Goal: Use online tool/utility: Utilize a website feature to perform a specific function

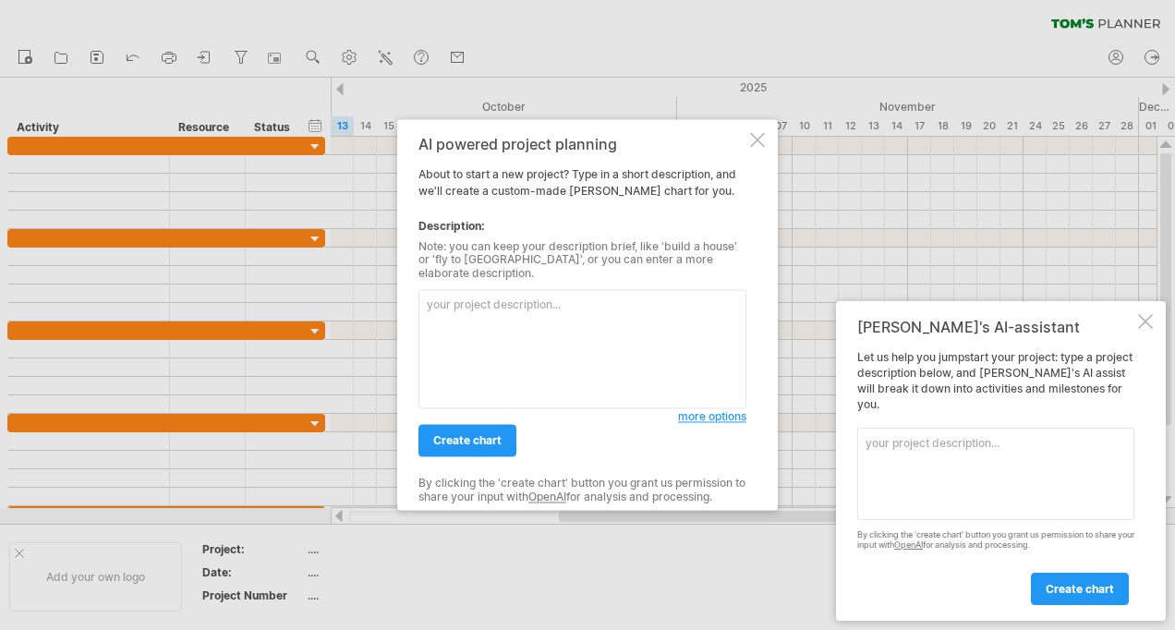
click at [608, 310] on textarea at bounding box center [583, 349] width 328 height 119
paste textarea "Lore ipsumdol sit ame consec ad elitse do eiu temporin utla et Dolorem. Ali en …"
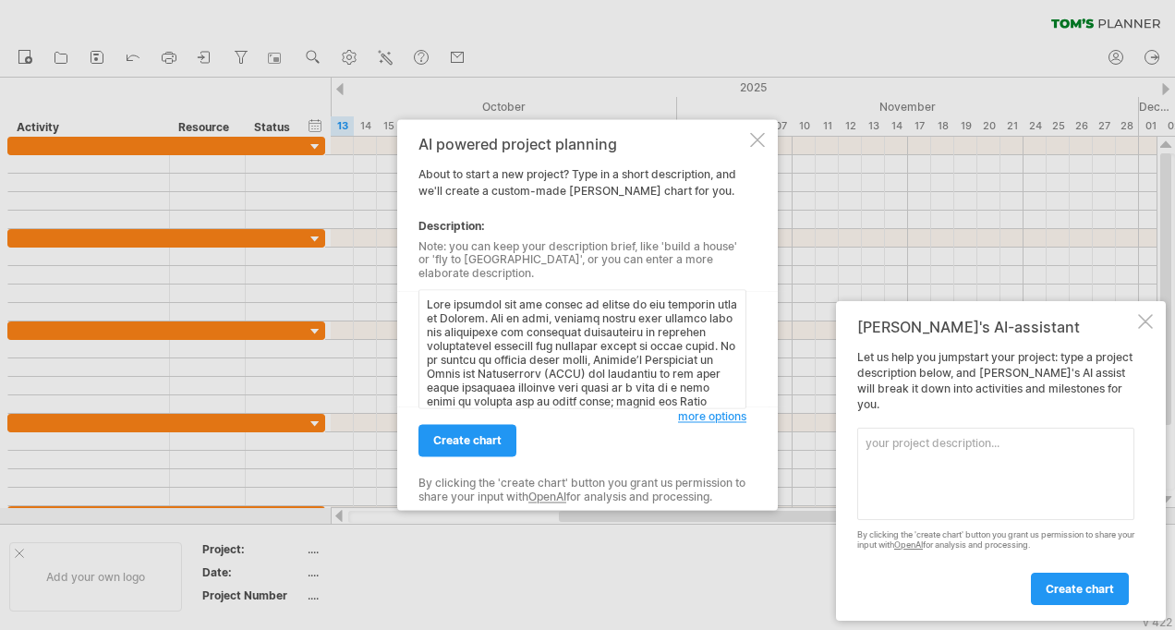
scroll to position [562, 0]
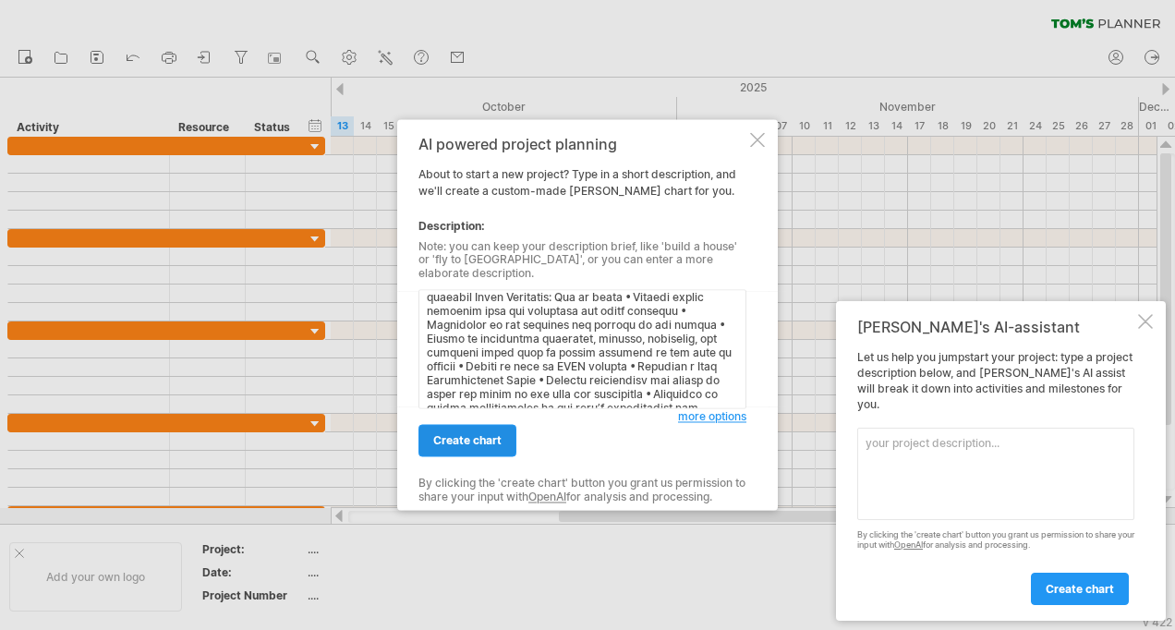
type textarea "Lore ipsumdol sit ame consec ad elitse do eiu temporin utla et Dolorem. Ali en …"
click at [474, 434] on span "create chart" at bounding box center [467, 441] width 68 height 14
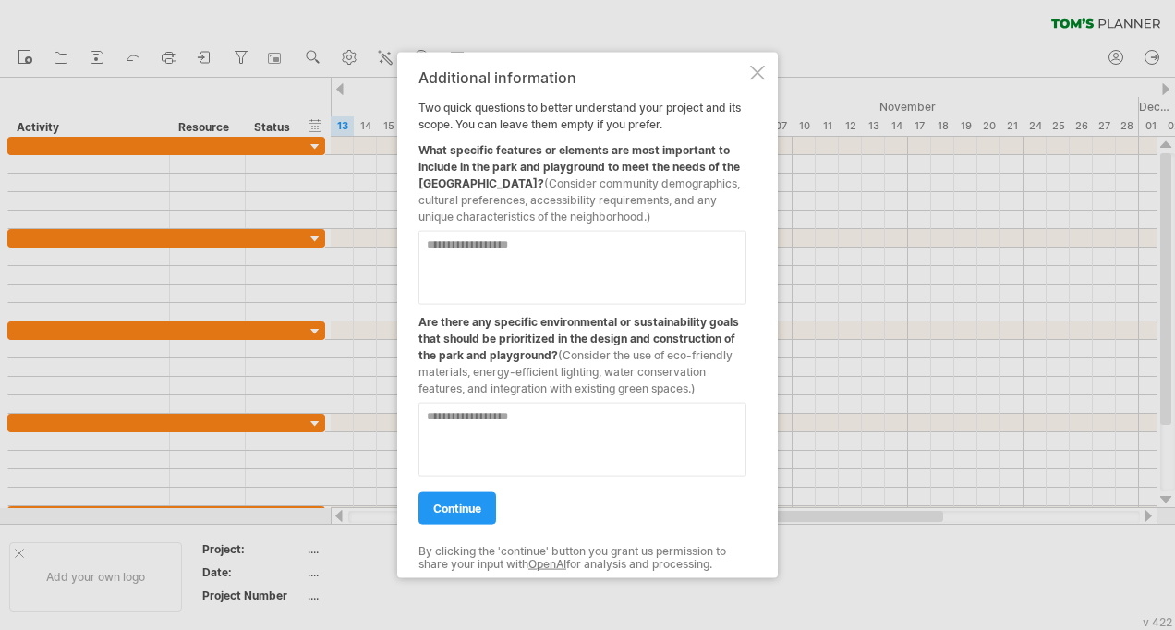
click at [477, 429] on textarea at bounding box center [583, 440] width 328 height 74
type textarea "****"
click at [558, 270] on textarea at bounding box center [583, 268] width 328 height 74
drag, startPoint x: 557, startPoint y: 174, endPoint x: 574, endPoint y: 181, distance: 18.2
click at [574, 181] on span "(Consider community demographics, cultural preferences, accessibility requireme…" at bounding box center [580, 199] width 322 height 47
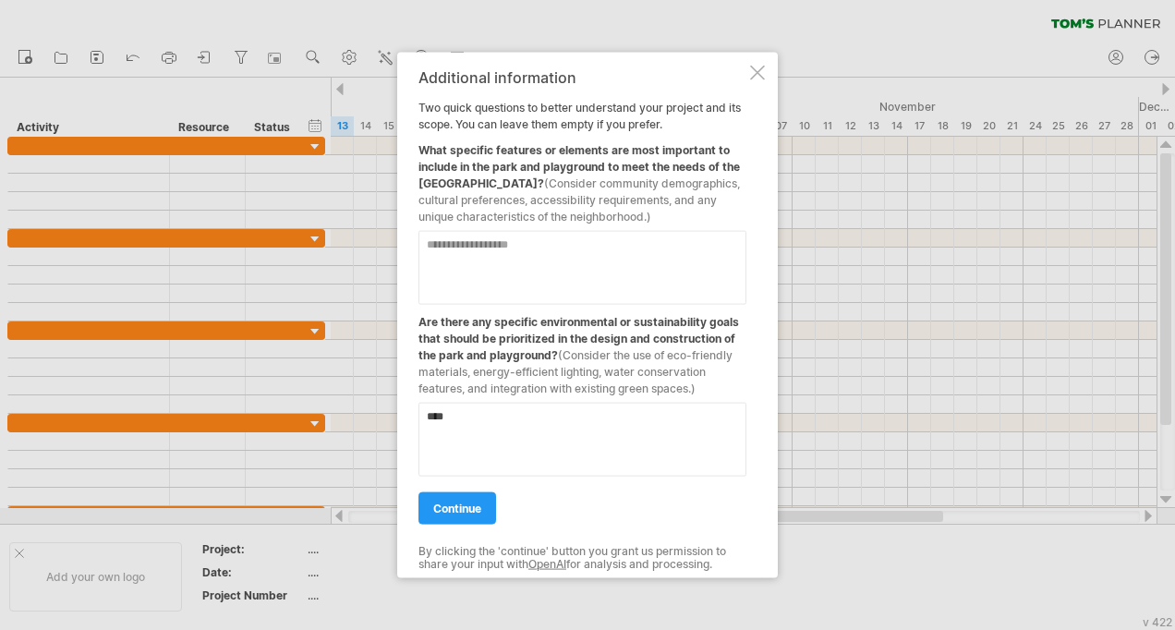
click at [510, 275] on textarea at bounding box center [583, 268] width 328 height 74
type textarea "*"
type textarea "**********"
click at [476, 516] on span "continue" at bounding box center [457, 509] width 48 height 14
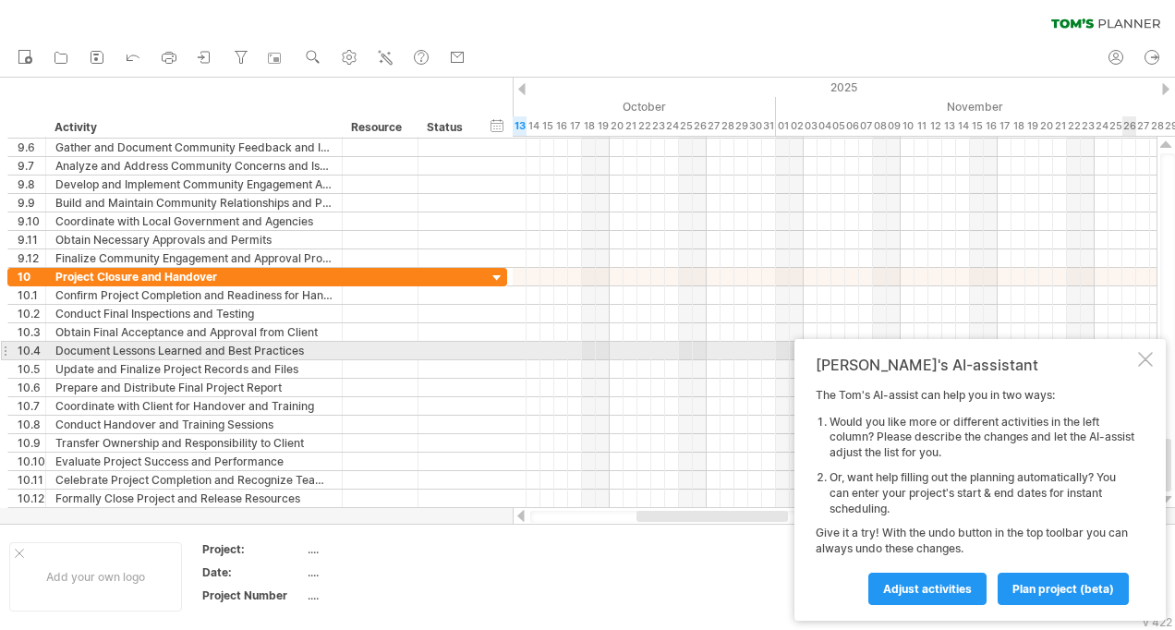
click at [1150, 359] on div at bounding box center [1145, 359] width 15 height 15
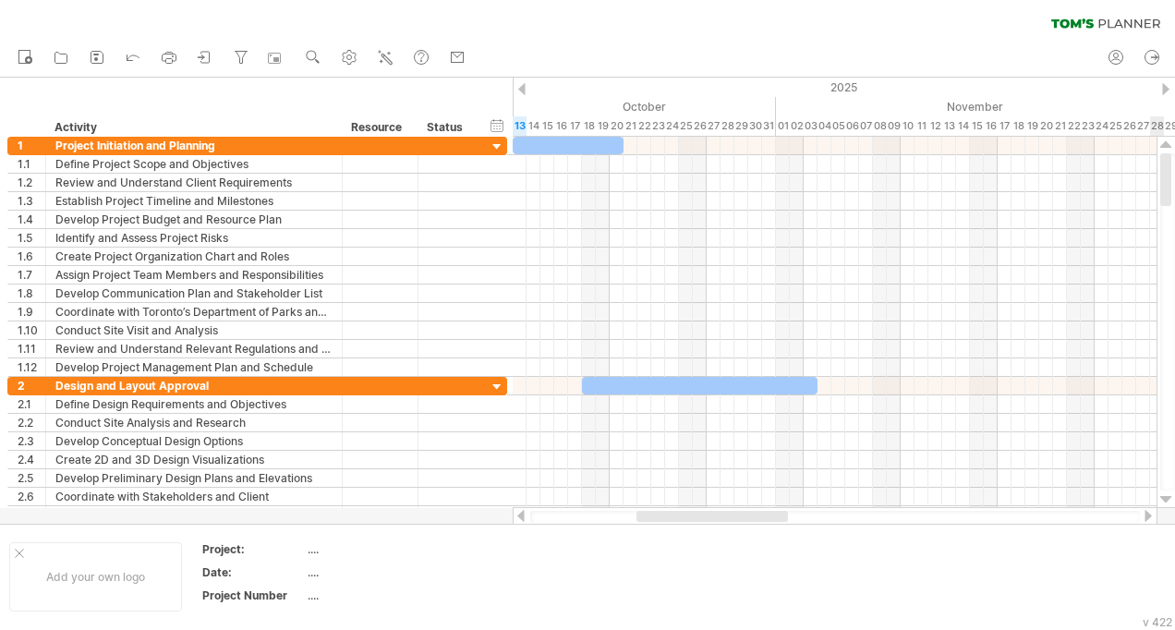
drag, startPoint x: 1170, startPoint y: 390, endPoint x: 1178, endPoint y: 65, distance: 325.4
click at [1174, 65] on html "progress(100%) Trying to reach [DOMAIN_NAME] Connected again... 0% clear filter…" at bounding box center [587, 317] width 1175 height 634
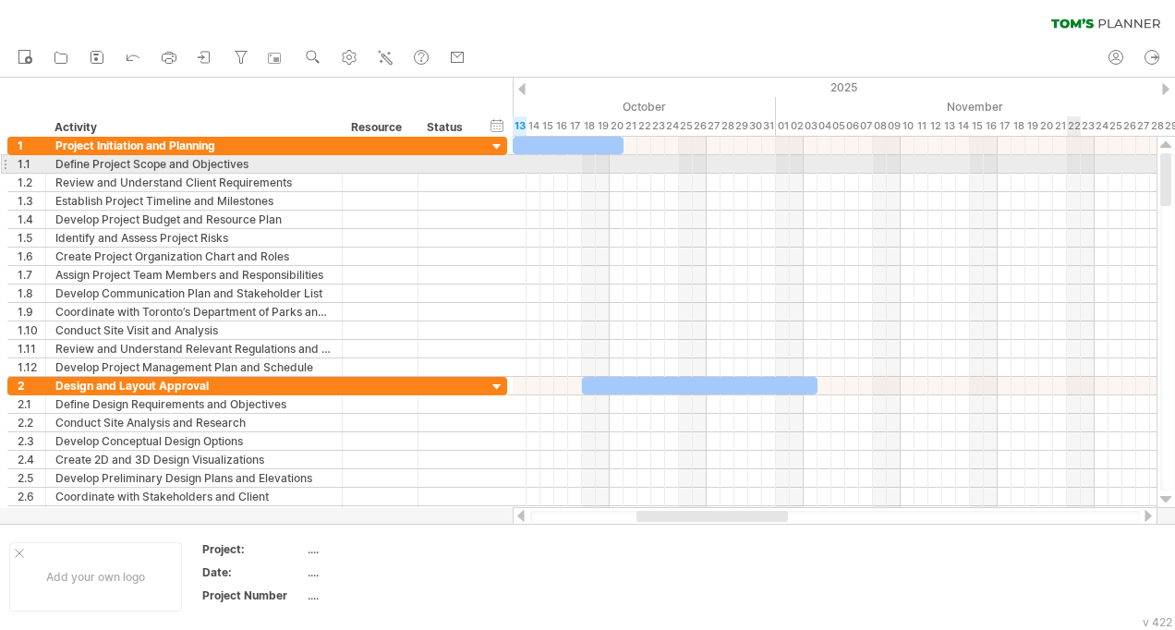
click at [1171, 167] on div at bounding box center [1166, 179] width 11 height 53
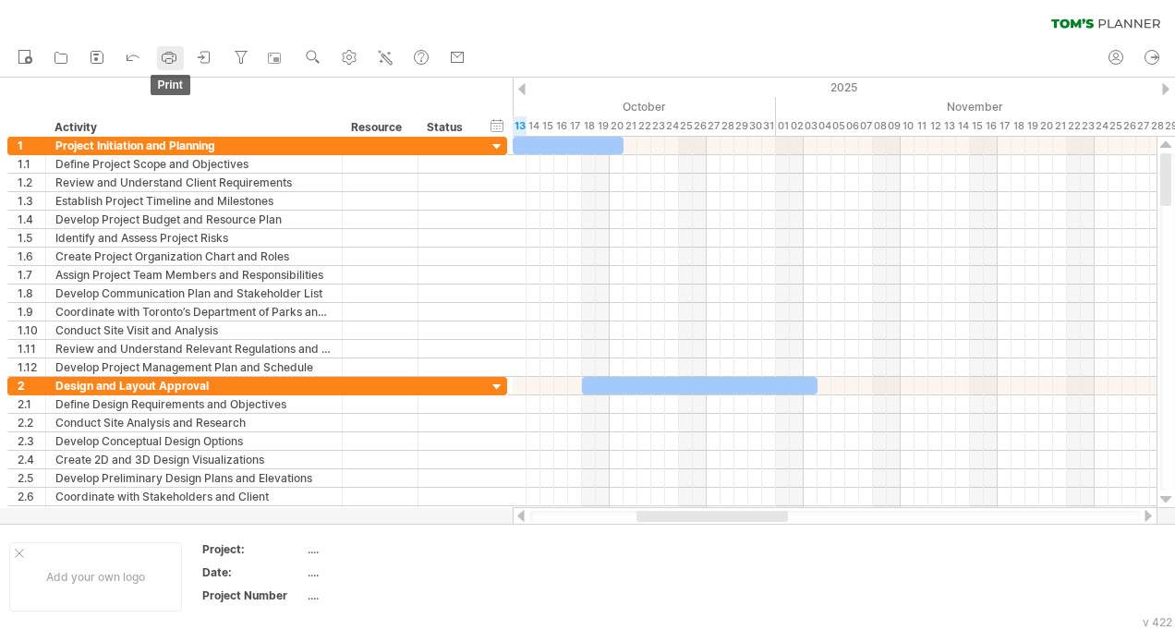
click at [172, 59] on rect at bounding box center [169, 61] width 6 height 5
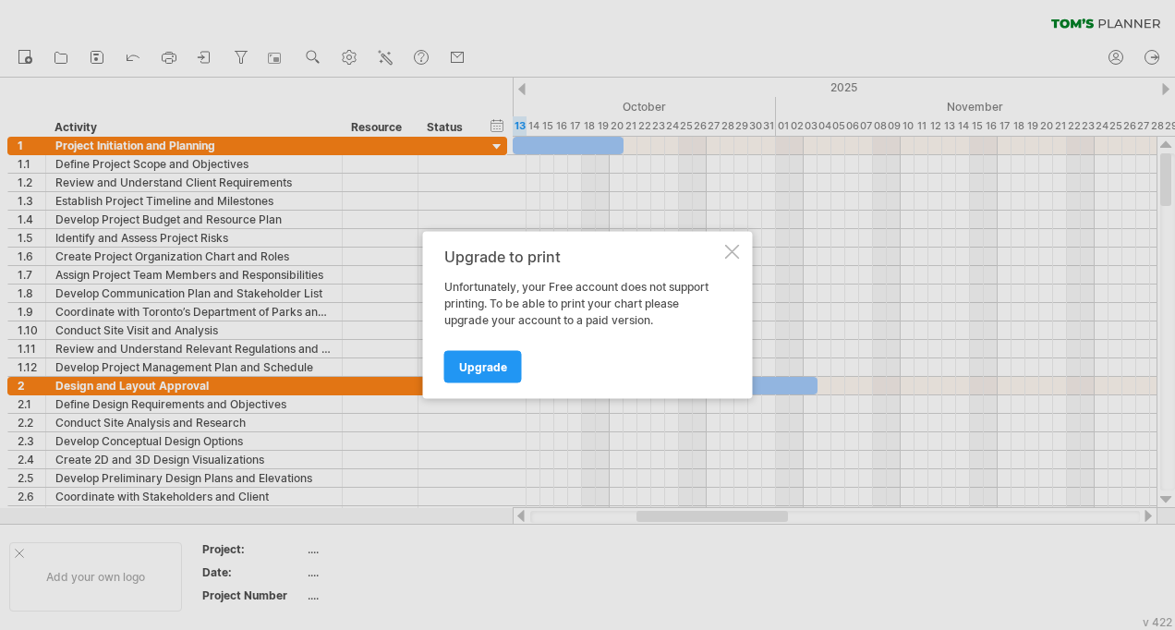
click at [741, 253] on div "Upgrade to print Unfortunately, your Free account does not support printing. To…" at bounding box center [588, 315] width 330 height 167
click at [737, 248] on div at bounding box center [732, 252] width 15 height 15
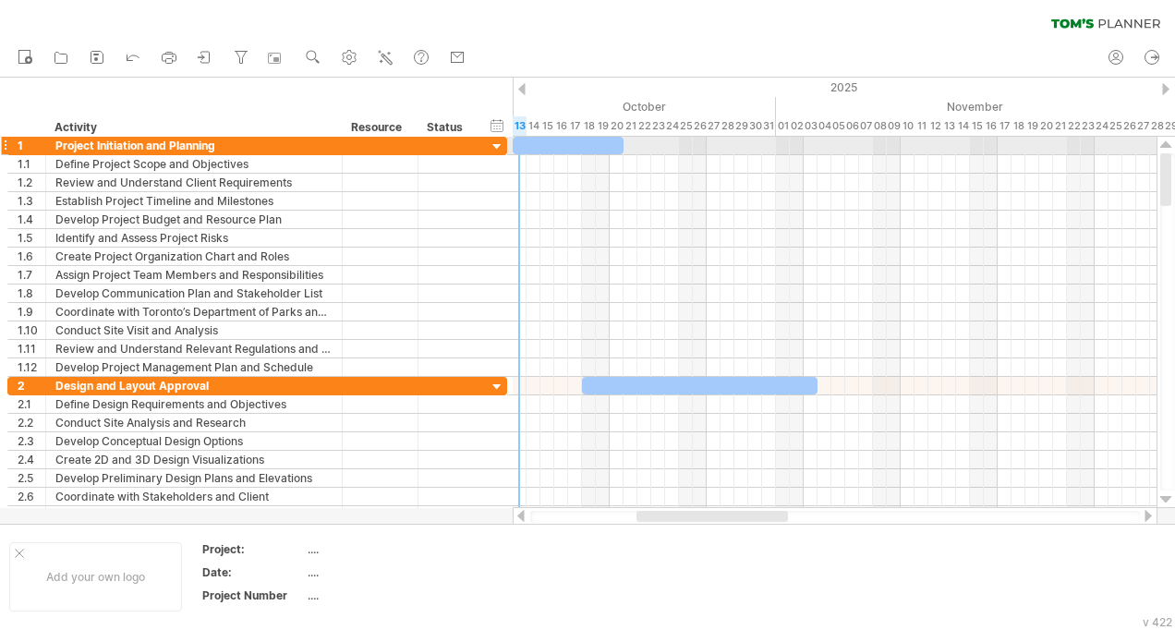
click at [499, 141] on div at bounding box center [498, 148] width 18 height 18
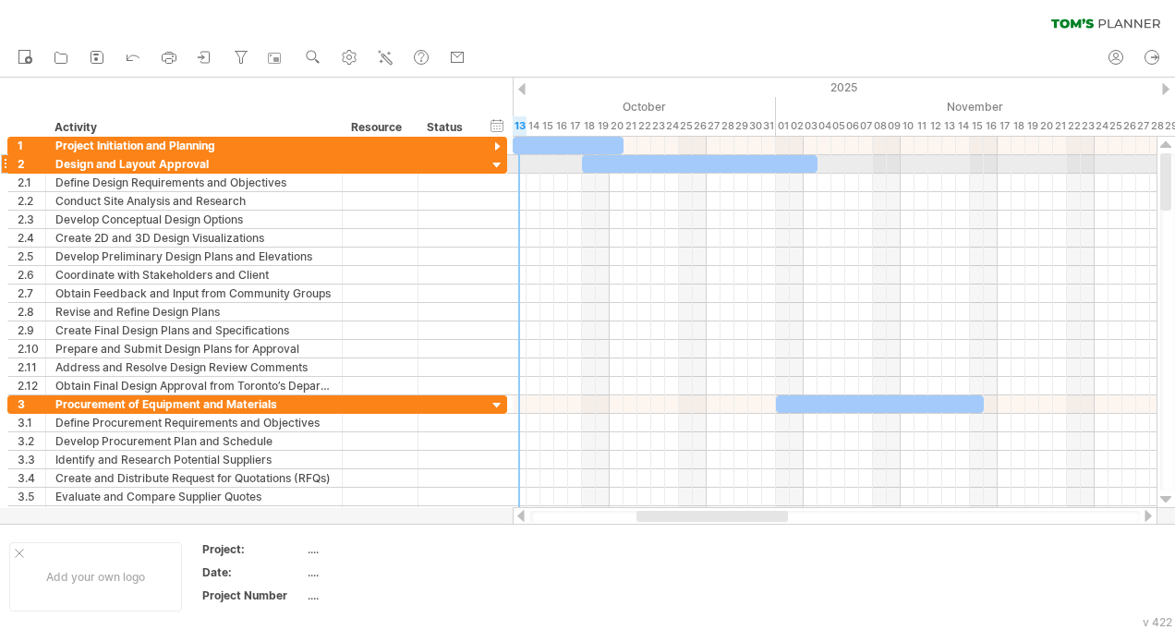
click at [504, 168] on div at bounding box center [498, 166] width 18 height 18
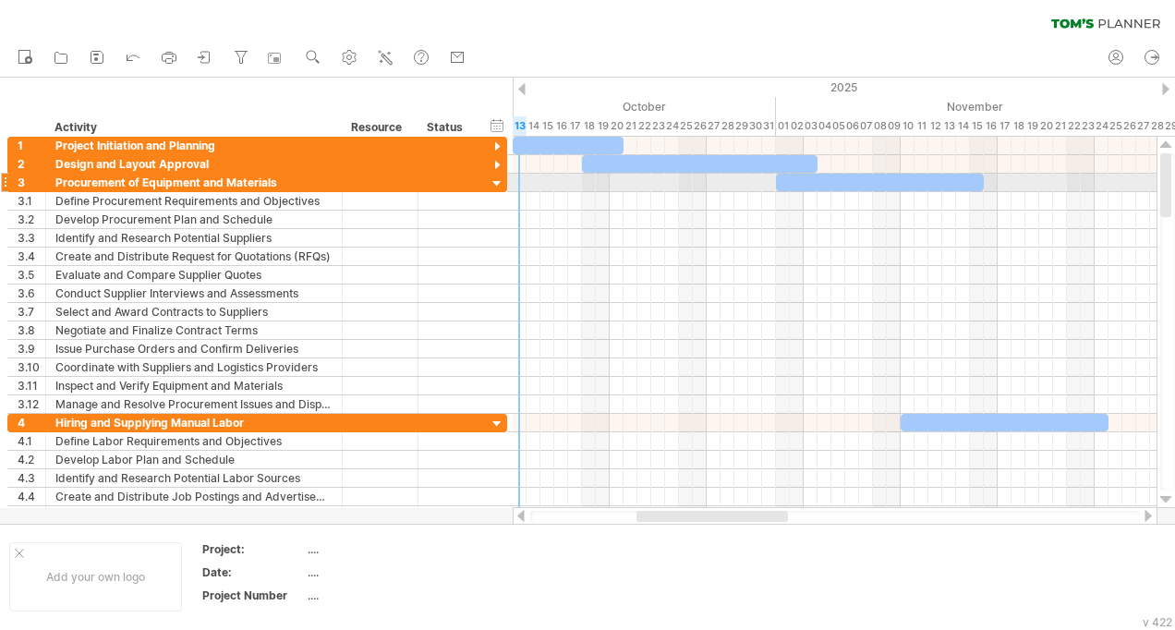
click at [497, 184] on div at bounding box center [498, 185] width 18 height 18
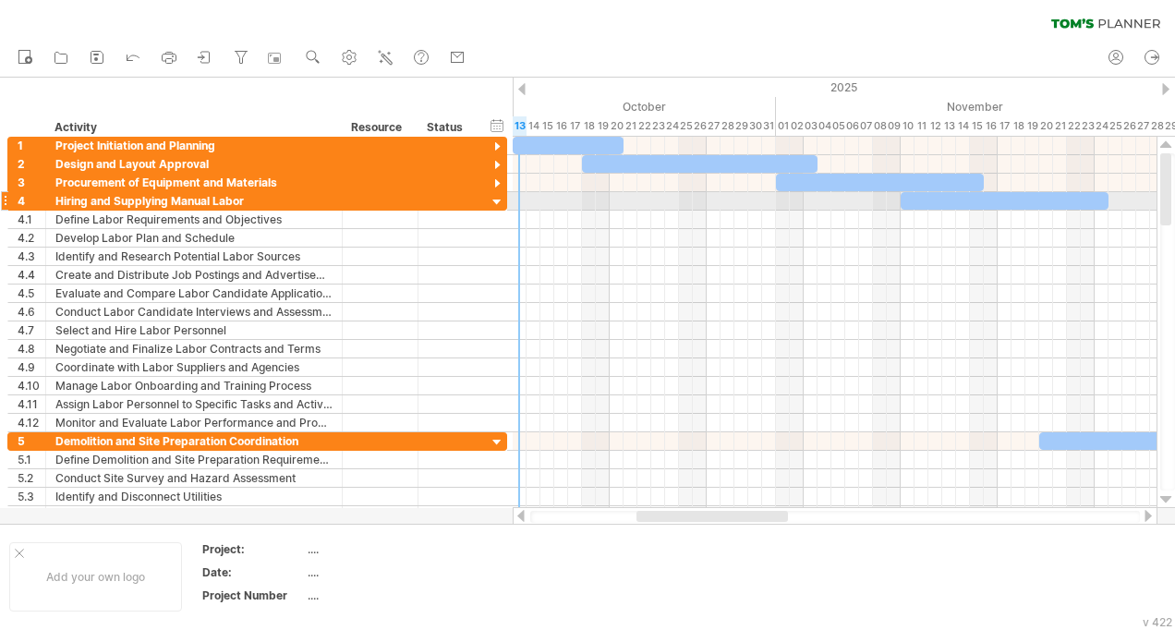
click at [497, 197] on div at bounding box center [498, 203] width 18 height 18
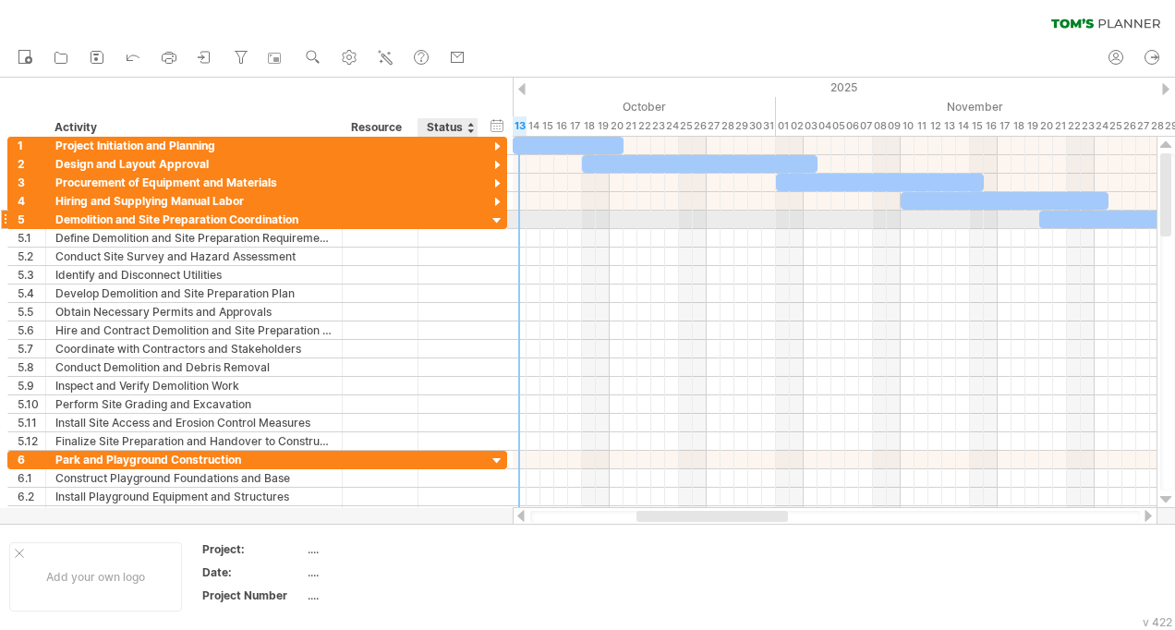
click at [489, 224] on div at bounding box center [498, 222] width 18 height 18
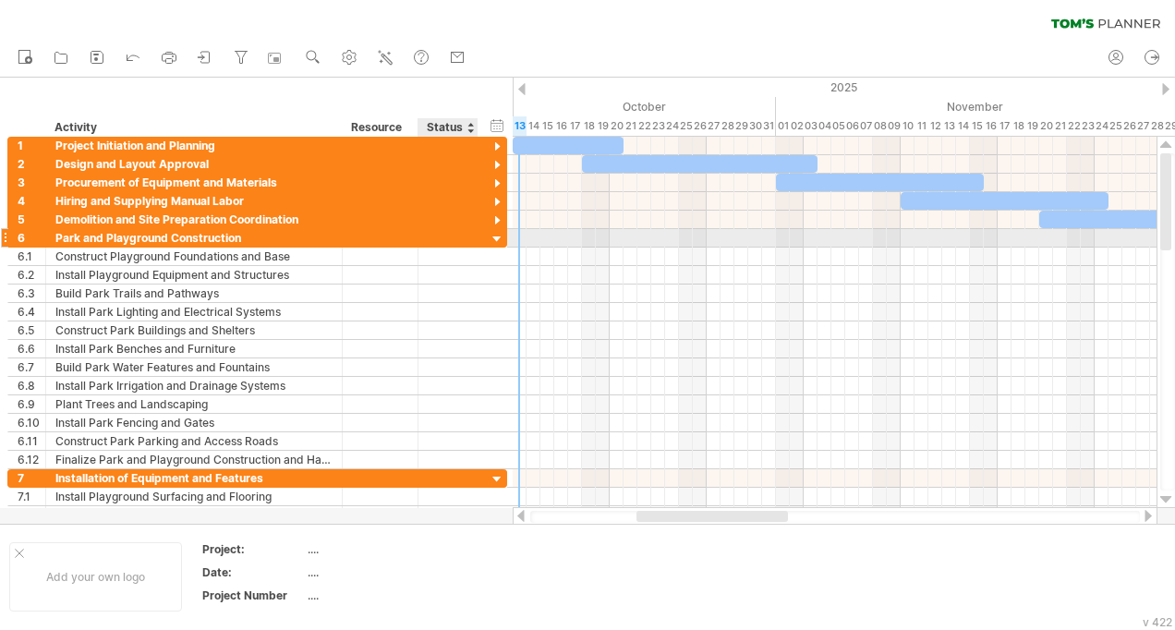
click at [491, 237] on div at bounding box center [498, 240] width 18 height 18
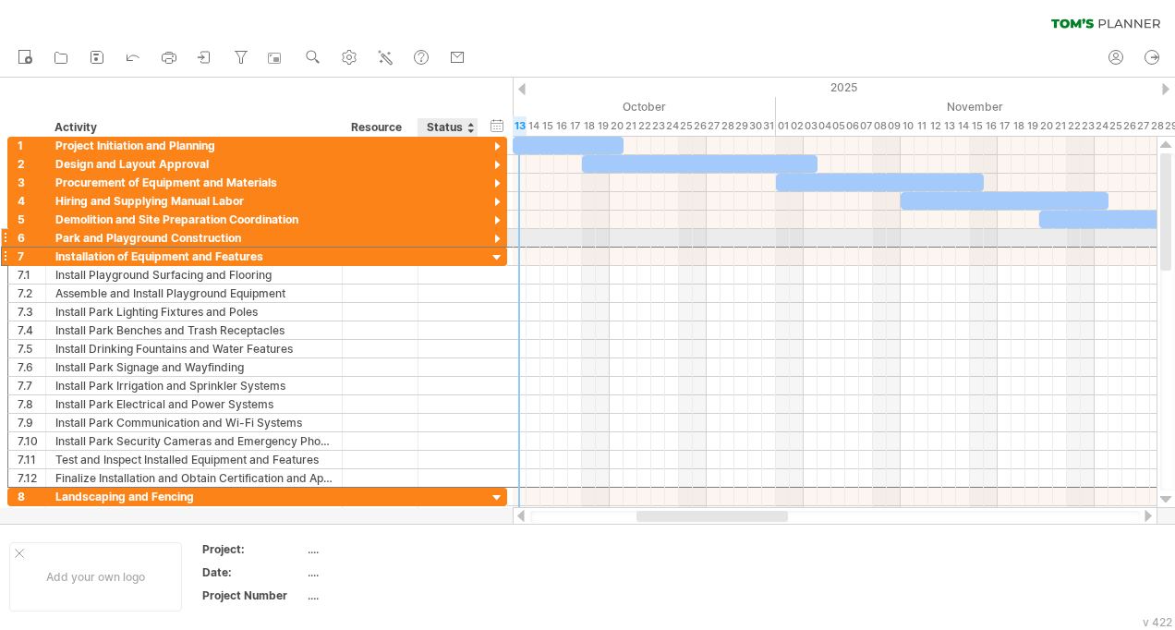
click at [492, 247] on div "**********" at bounding box center [257, 256] width 500 height 19
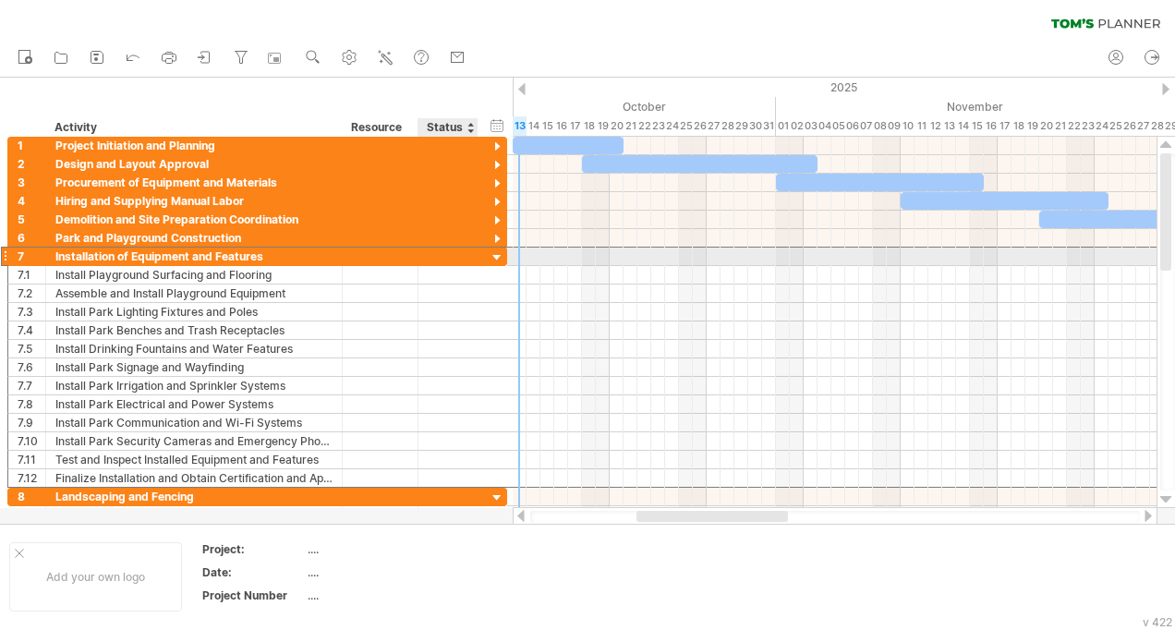
click at [501, 261] on div at bounding box center [498, 258] width 18 height 18
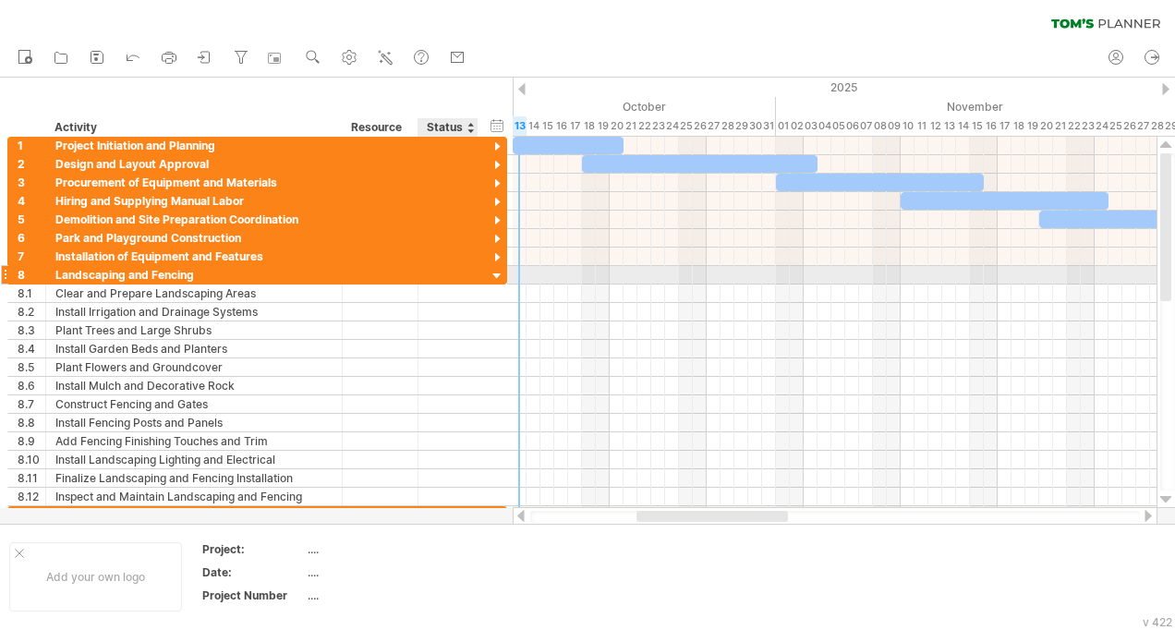
click at [493, 271] on div at bounding box center [498, 277] width 18 height 18
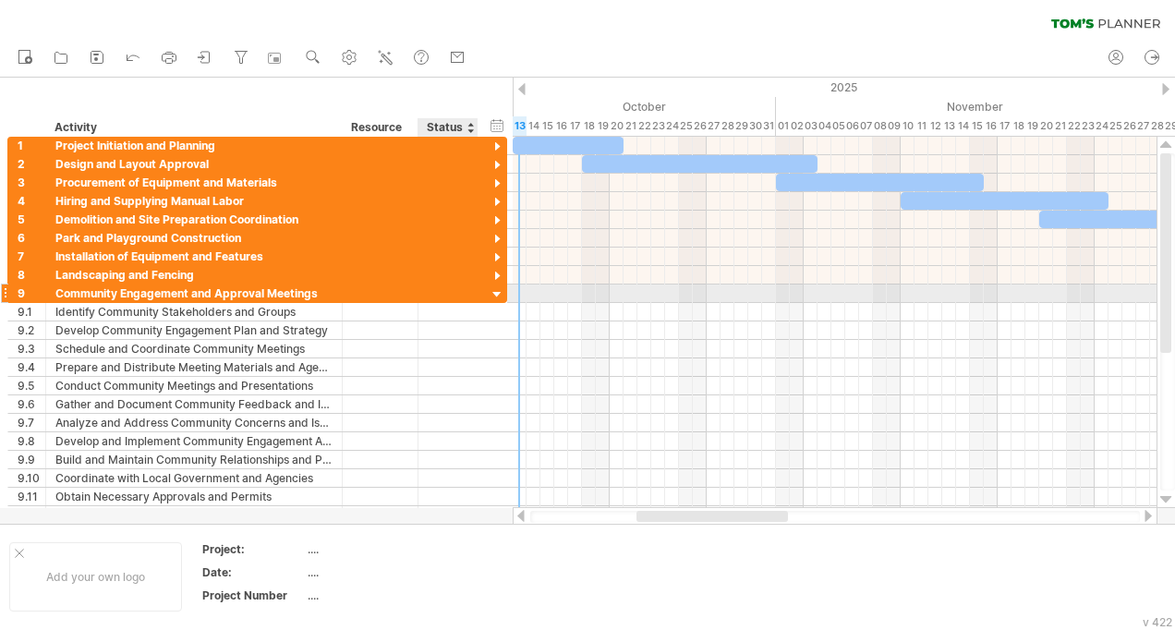
click at [493, 295] on div at bounding box center [498, 295] width 18 height 18
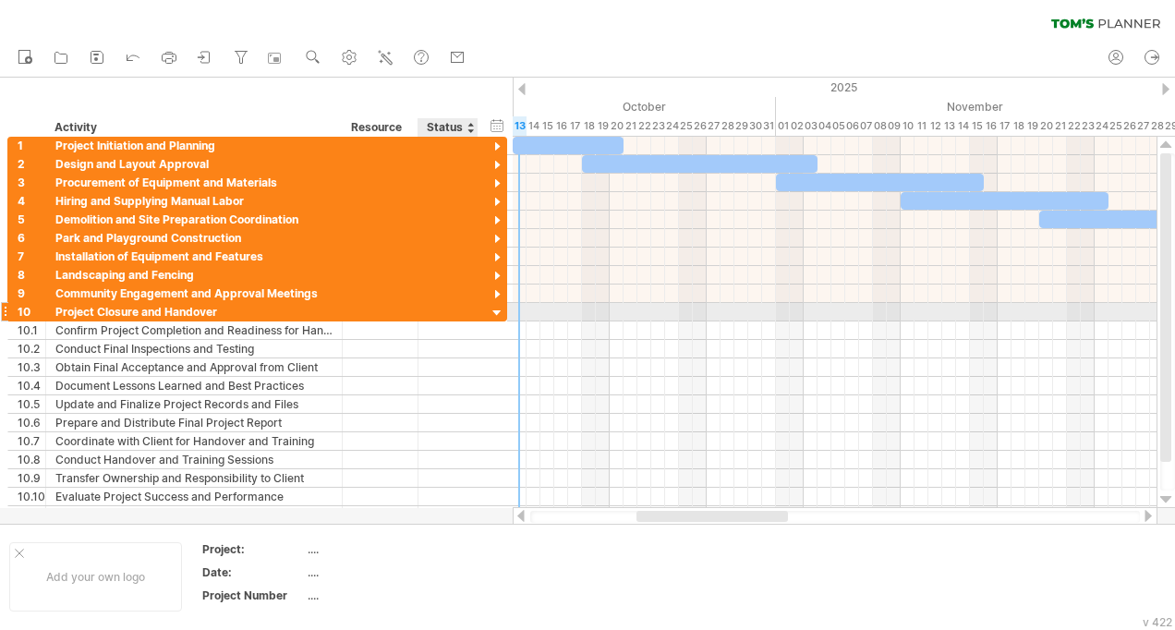
click at [493, 305] on div at bounding box center [498, 314] width 18 height 18
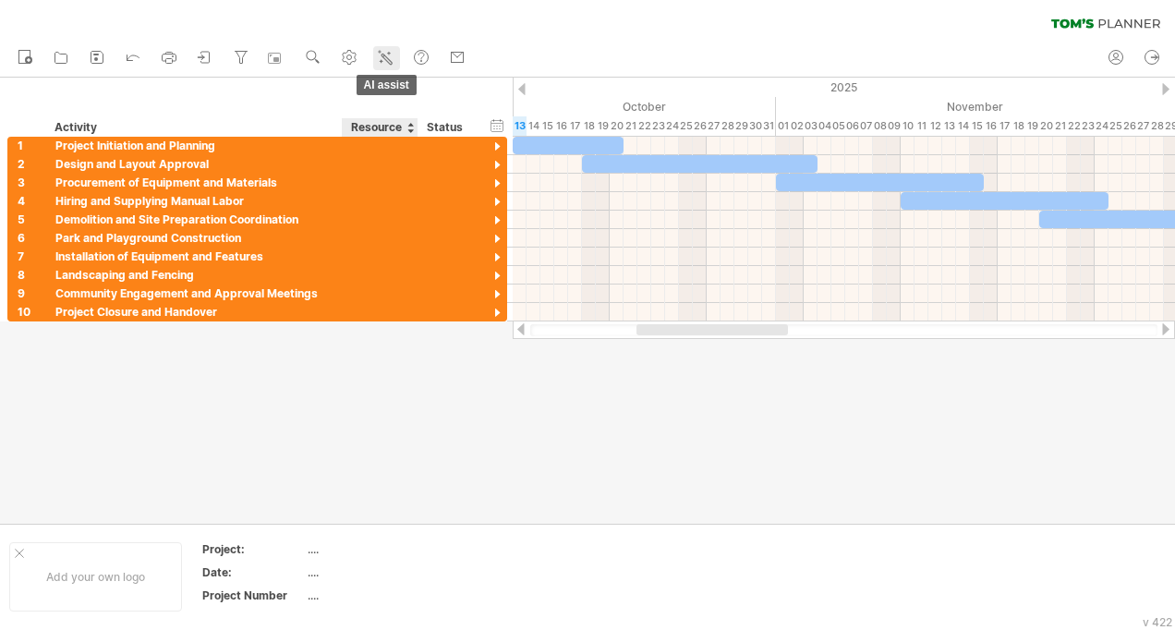
click at [389, 67] on div at bounding box center [385, 58] width 18 height 18
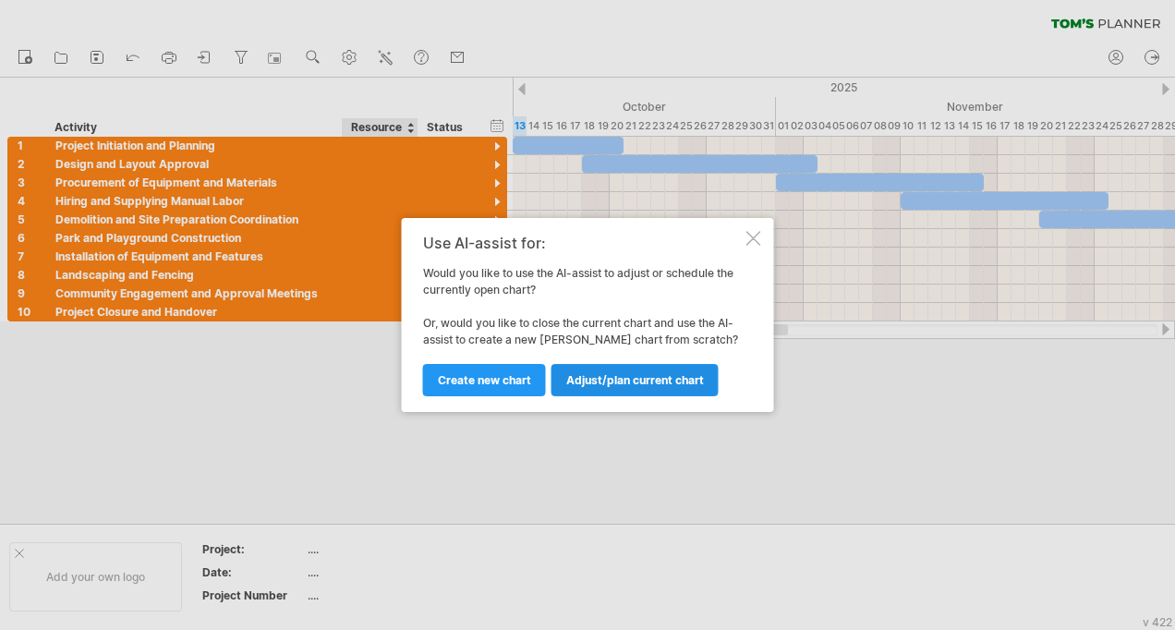
click at [619, 382] on span "Adjust/plan current chart" at bounding box center [635, 380] width 138 height 14
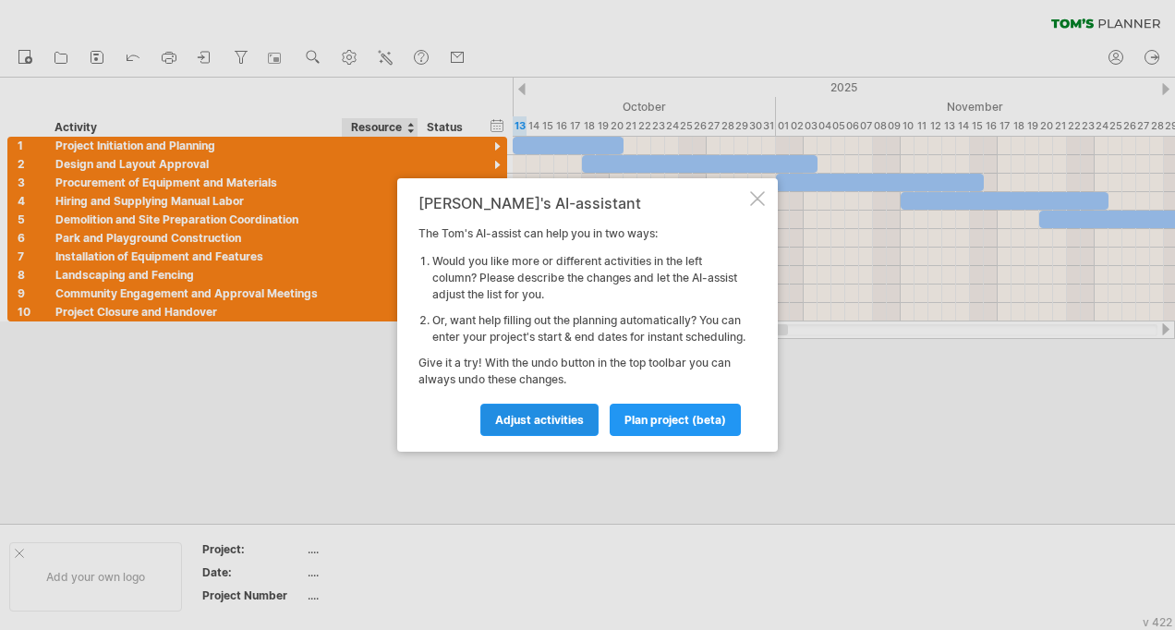
click at [548, 436] on link "Adjust activities" at bounding box center [539, 420] width 118 height 32
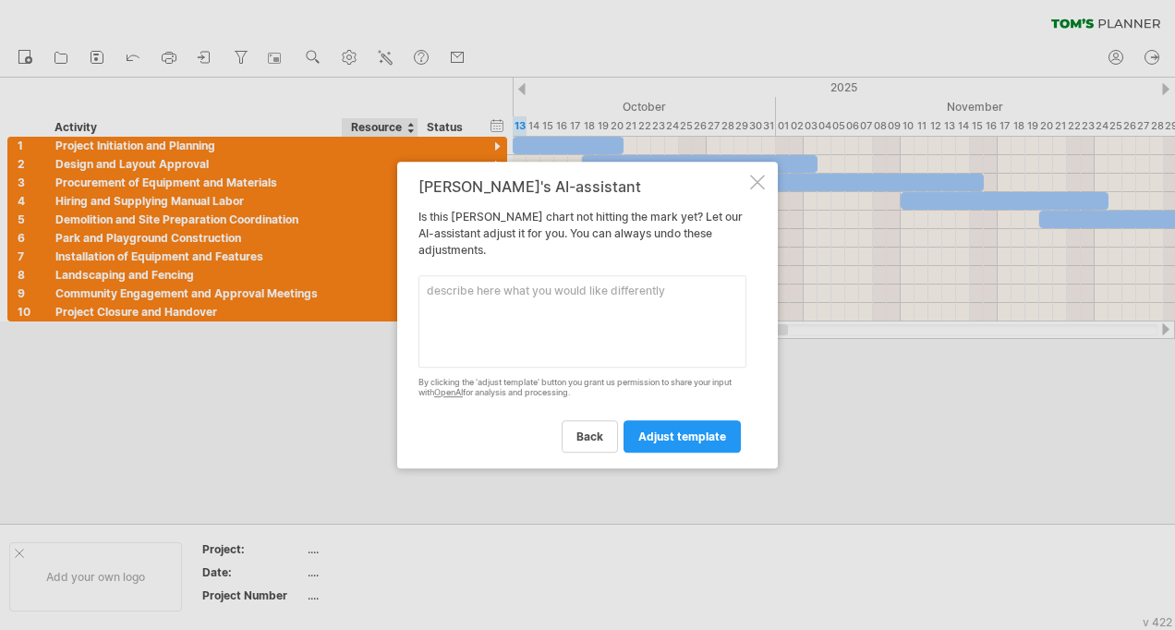
click at [541, 324] on textarea at bounding box center [583, 321] width 328 height 92
type textarea "Can you adjust the chart to only have"
click at [712, 440] on span "adjust template" at bounding box center [682, 437] width 88 height 14
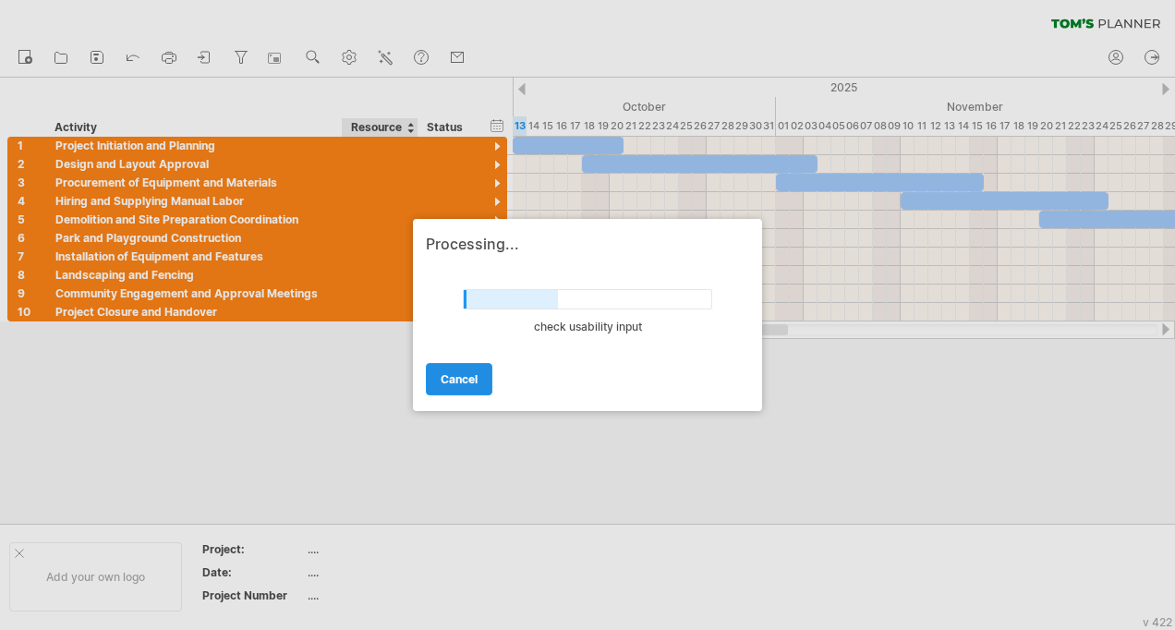
click at [453, 363] on link "cancel" at bounding box center [459, 379] width 67 height 32
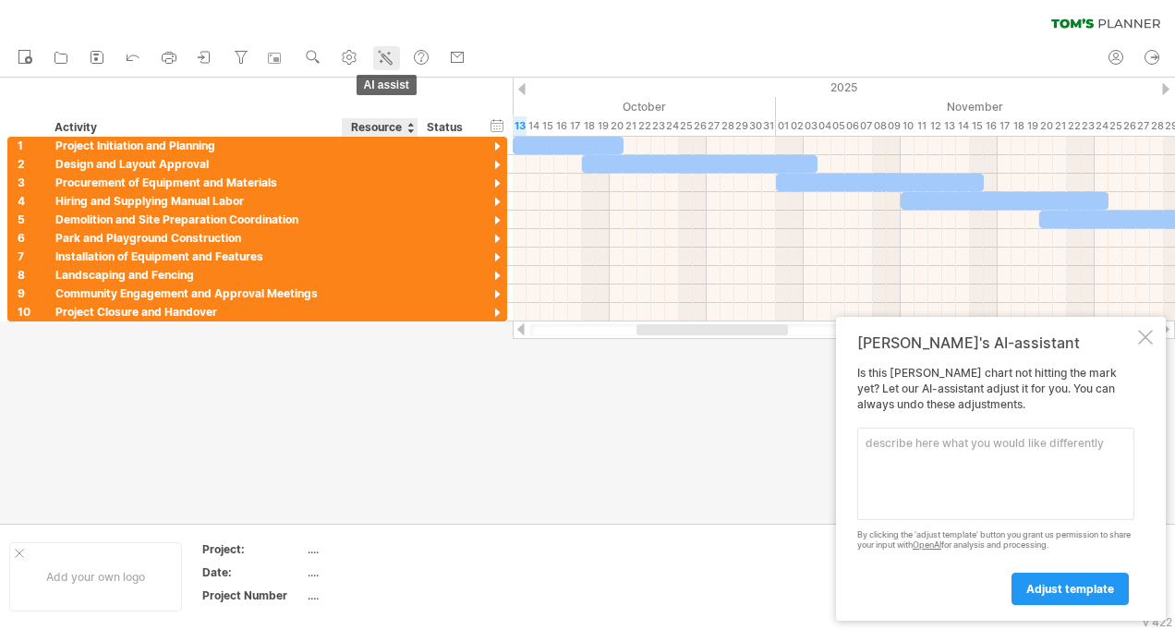
click at [375, 67] on link "AI assist" at bounding box center [386, 58] width 27 height 24
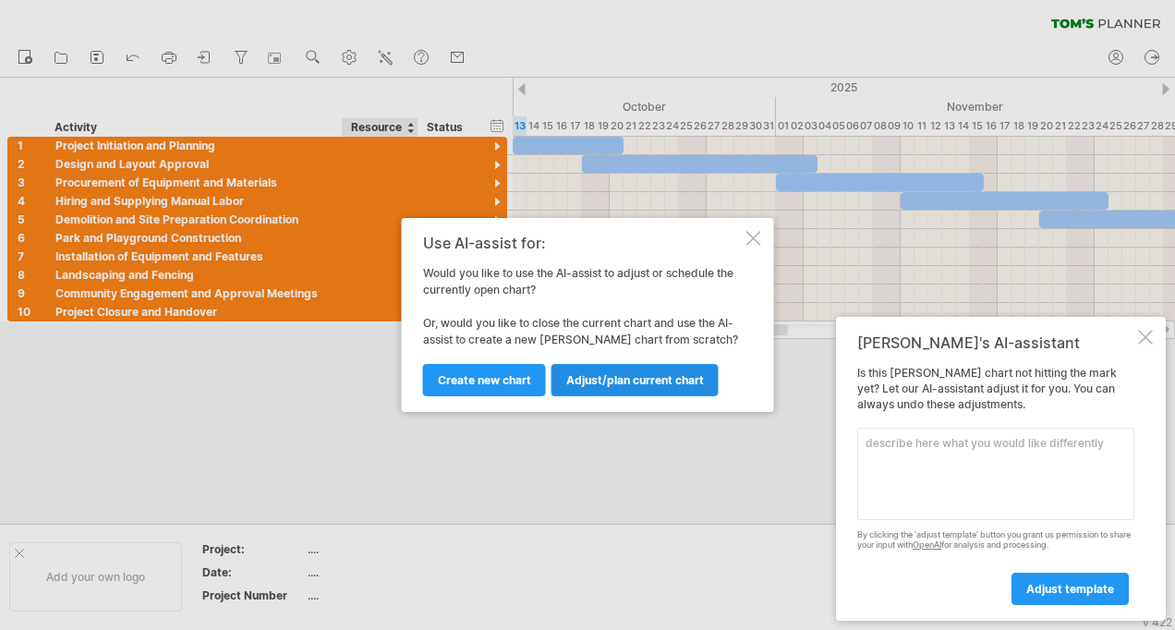
click at [583, 391] on link "Adjust/plan current chart" at bounding box center [635, 380] width 167 height 32
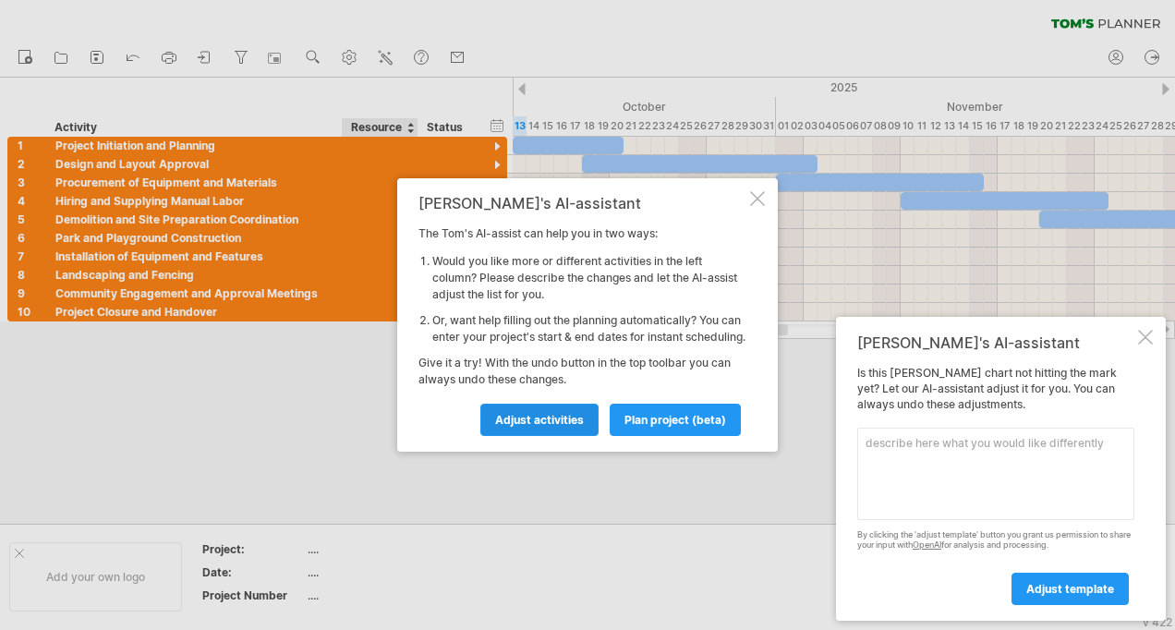
click at [543, 424] on span "Adjust activities" at bounding box center [539, 420] width 89 height 14
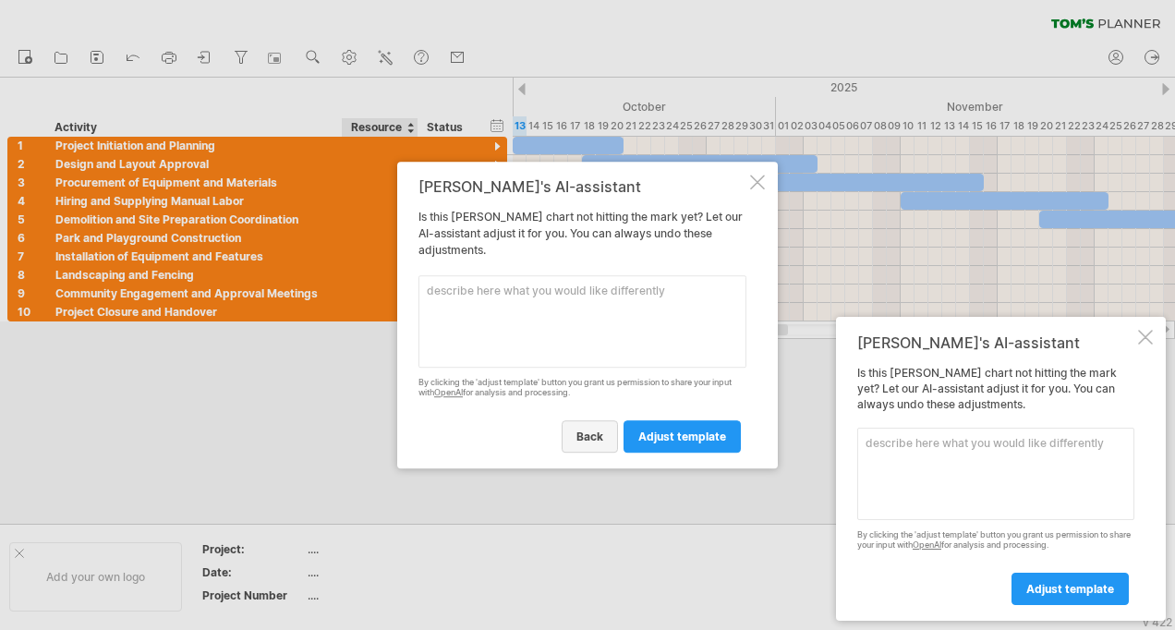
click at [577, 438] on link "back" at bounding box center [590, 436] width 56 height 32
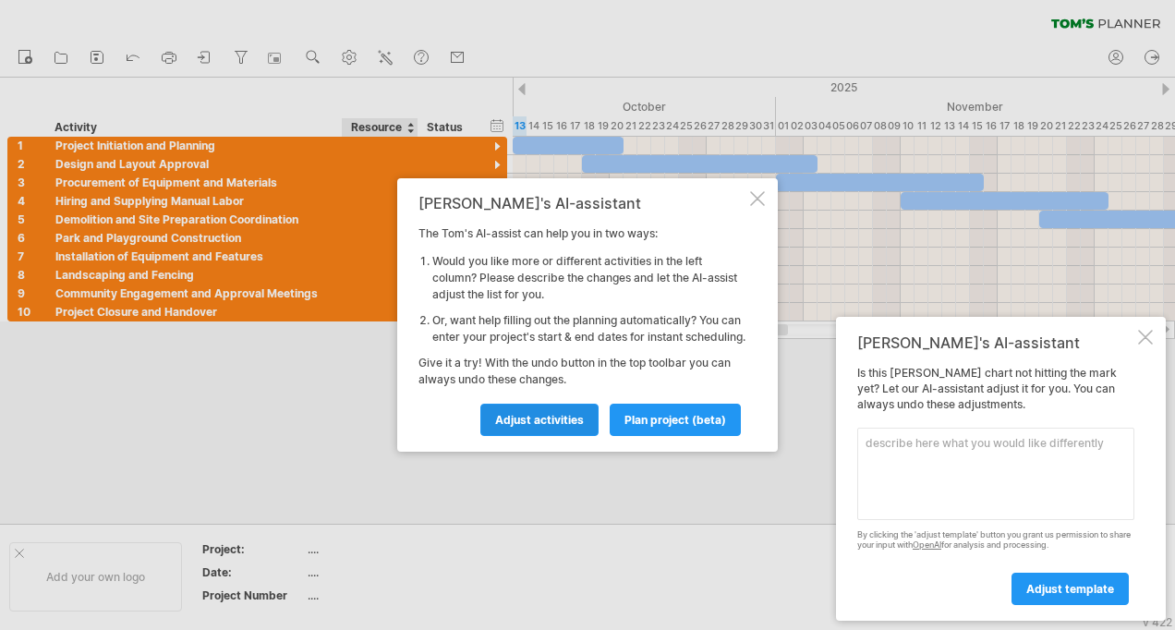
click at [571, 436] on link "Adjust activities" at bounding box center [539, 420] width 118 height 32
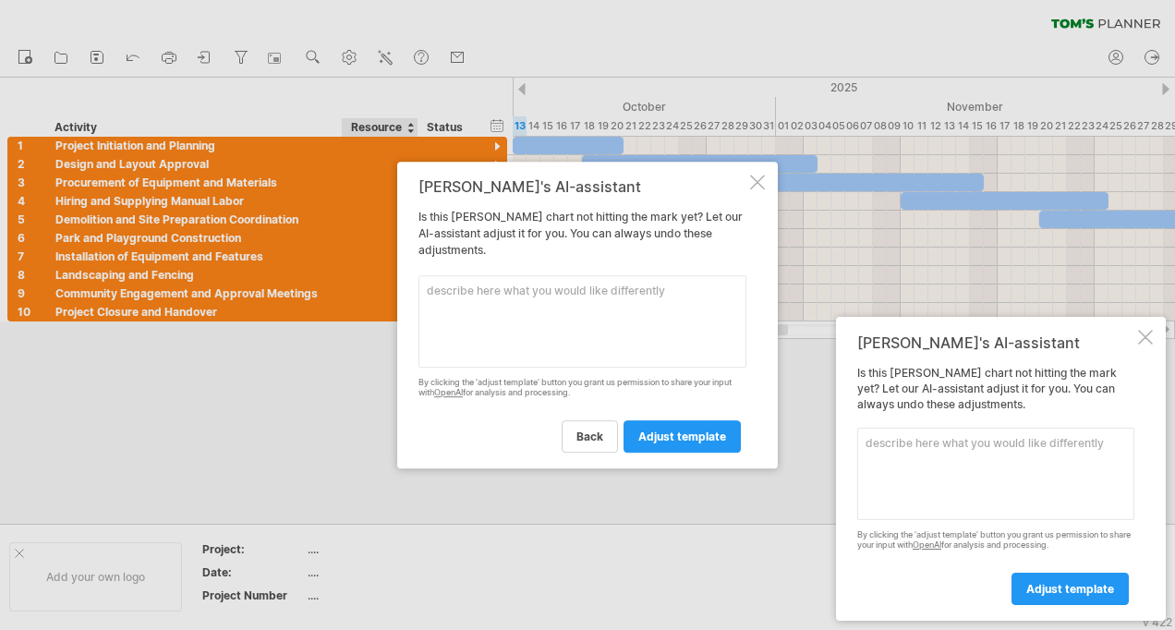
click at [556, 284] on textarea at bounding box center [583, 321] width 328 height 92
type textarea "Can you have 3 activities instead of 10?"
click at [677, 442] on span "adjust template" at bounding box center [682, 437] width 88 height 14
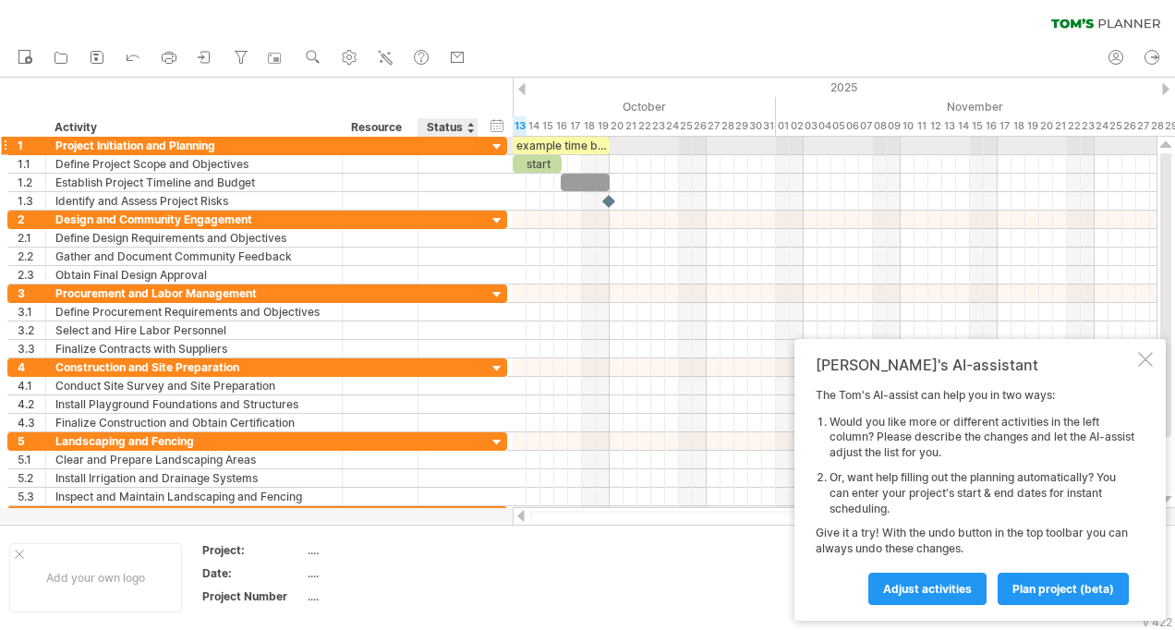
click at [493, 143] on div at bounding box center [498, 148] width 18 height 18
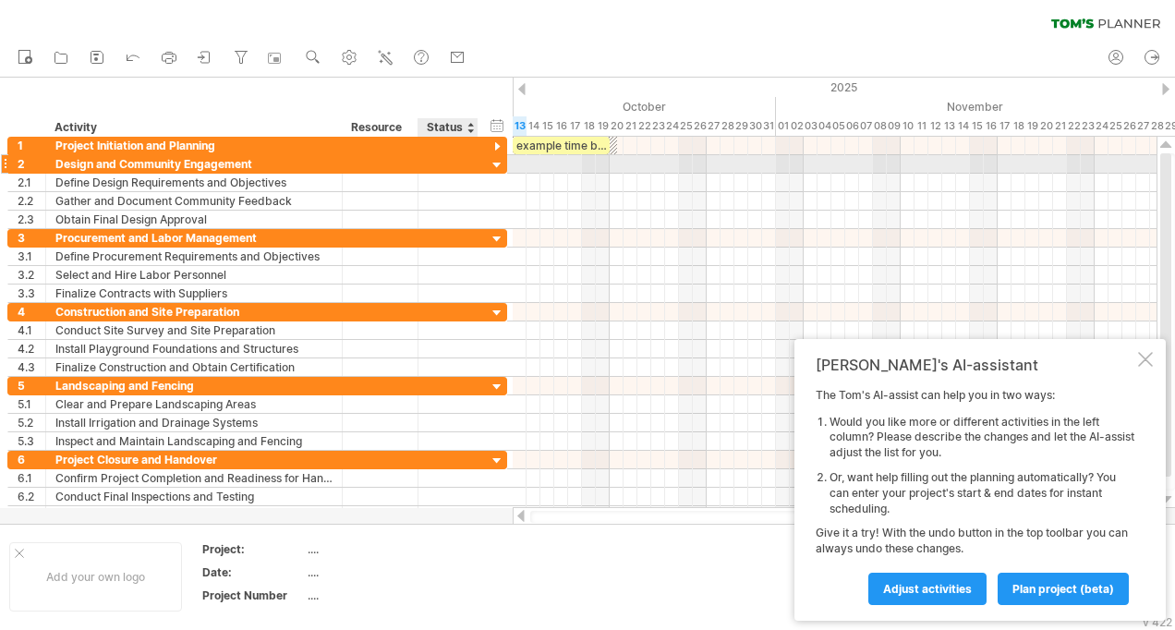
click at [497, 164] on div at bounding box center [498, 166] width 18 height 18
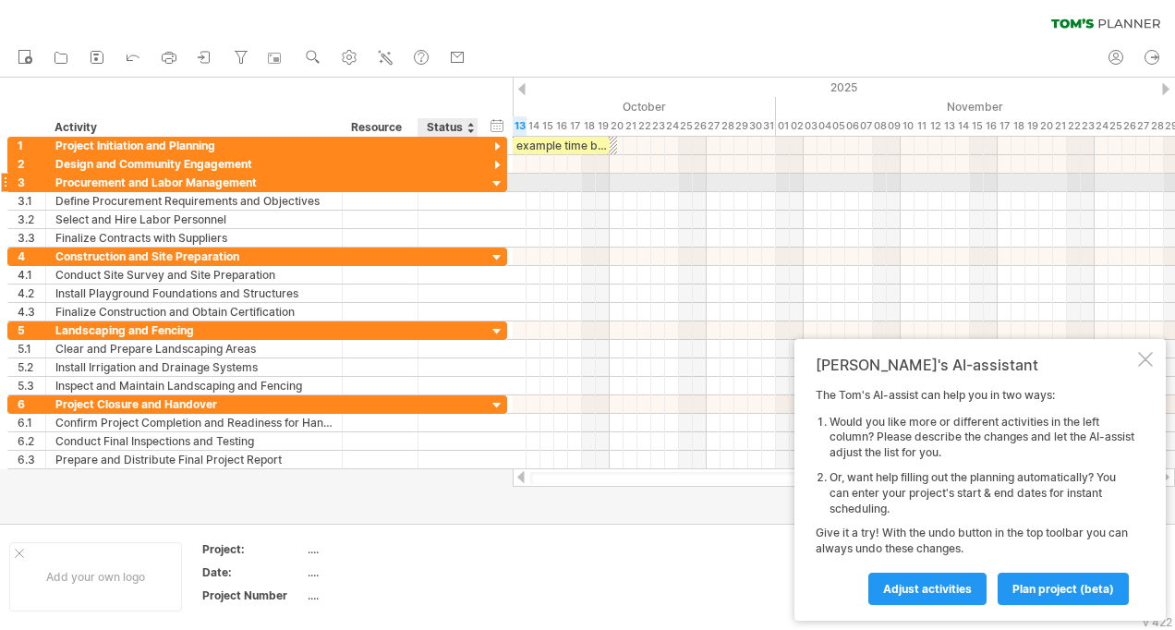
click at [493, 182] on div at bounding box center [498, 185] width 18 height 18
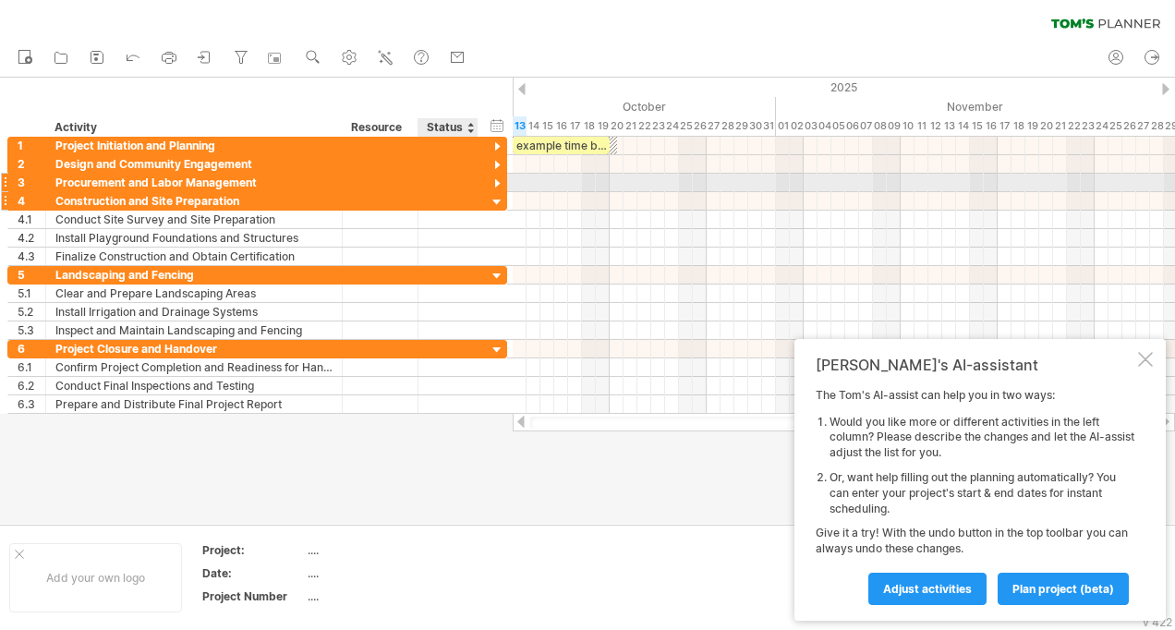
click at [495, 194] on div at bounding box center [498, 203] width 18 height 18
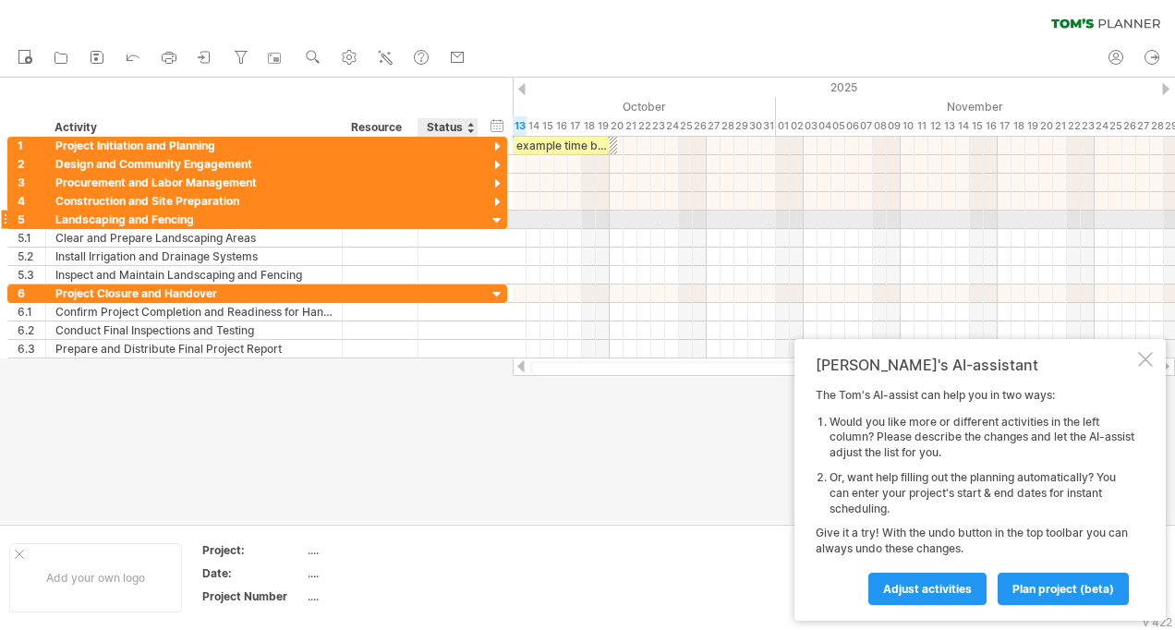
click at [492, 219] on div at bounding box center [498, 222] width 18 height 18
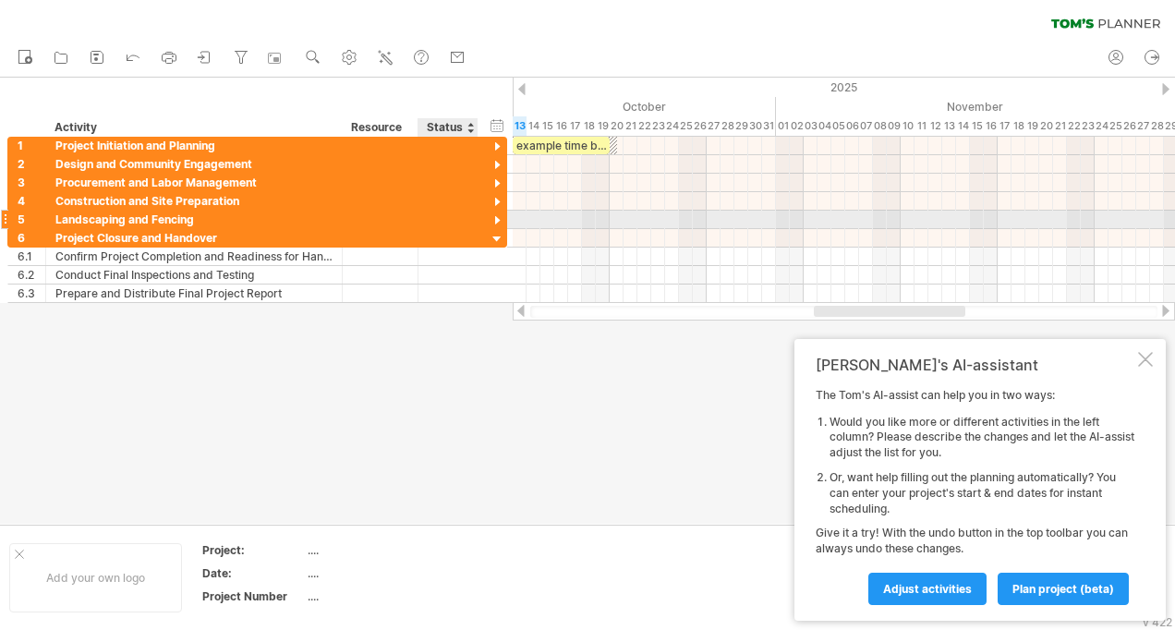
click at [492, 221] on div at bounding box center [498, 222] width 18 height 18
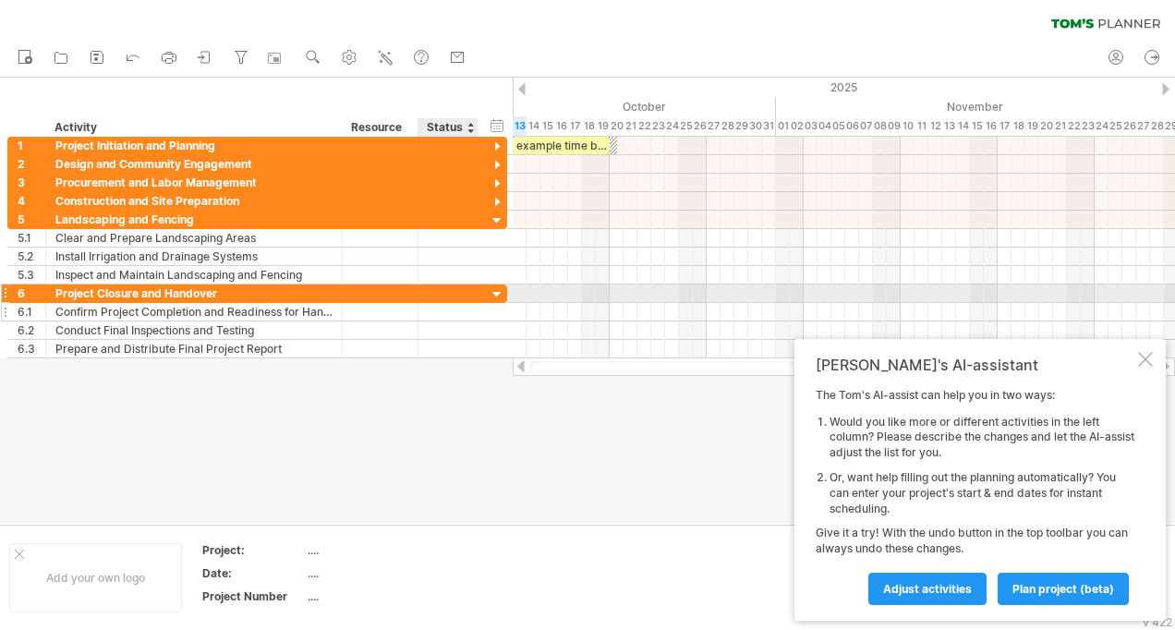
click at [488, 303] on div "**********" at bounding box center [257, 312] width 500 height 18
click at [489, 295] on div at bounding box center [498, 295] width 18 height 18
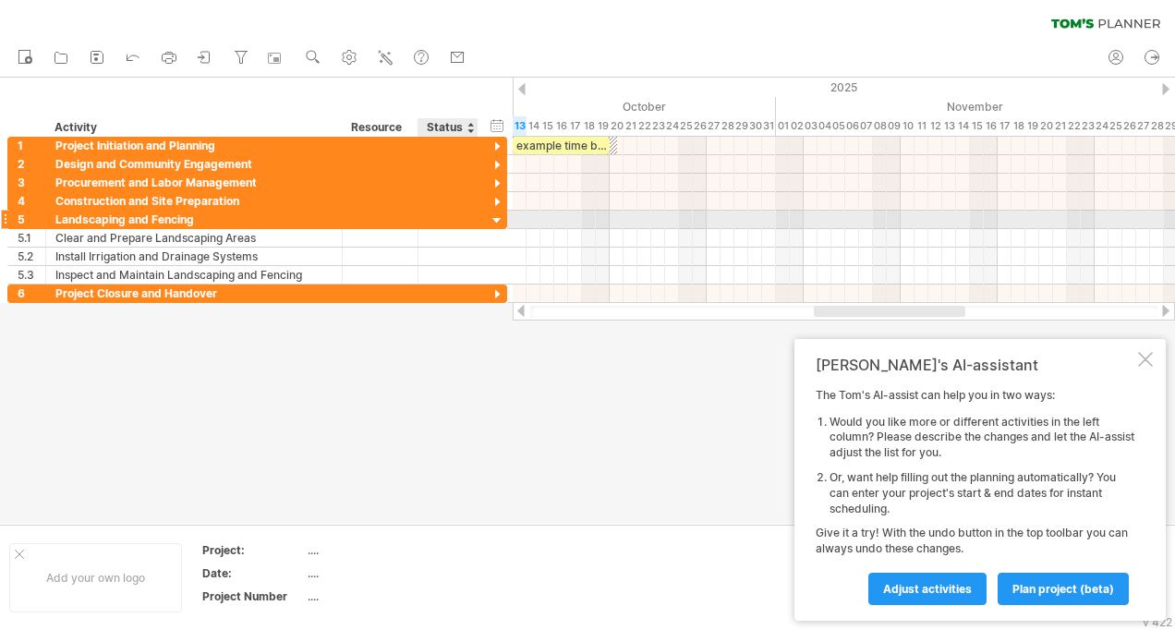
click at [495, 224] on div at bounding box center [498, 222] width 18 height 18
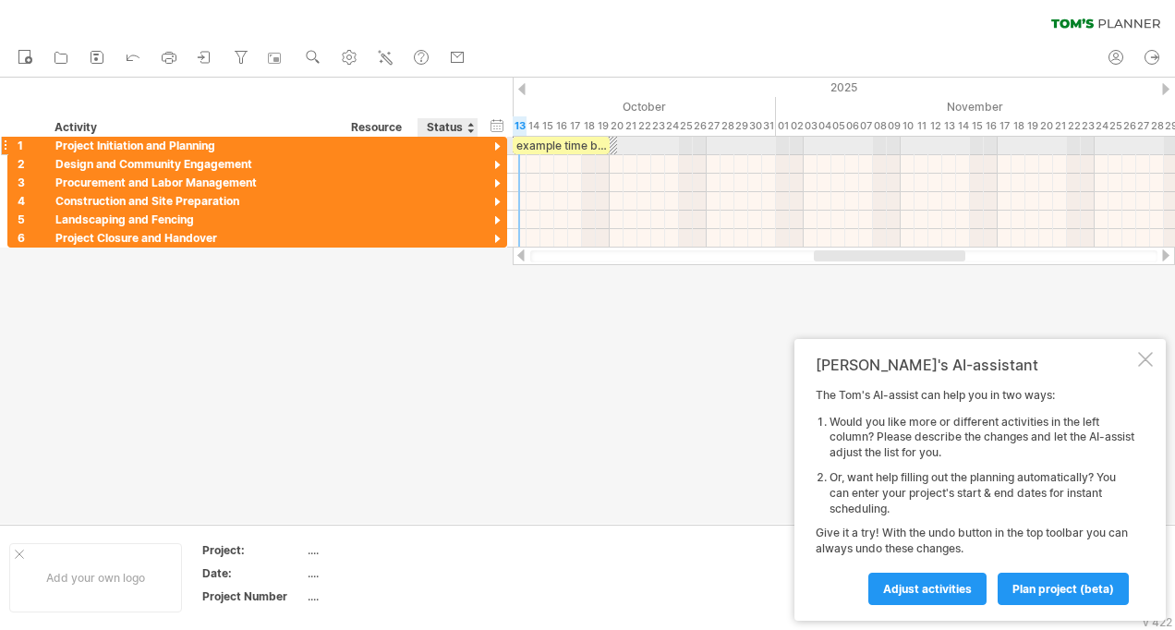
click at [490, 142] on div at bounding box center [498, 148] width 18 height 18
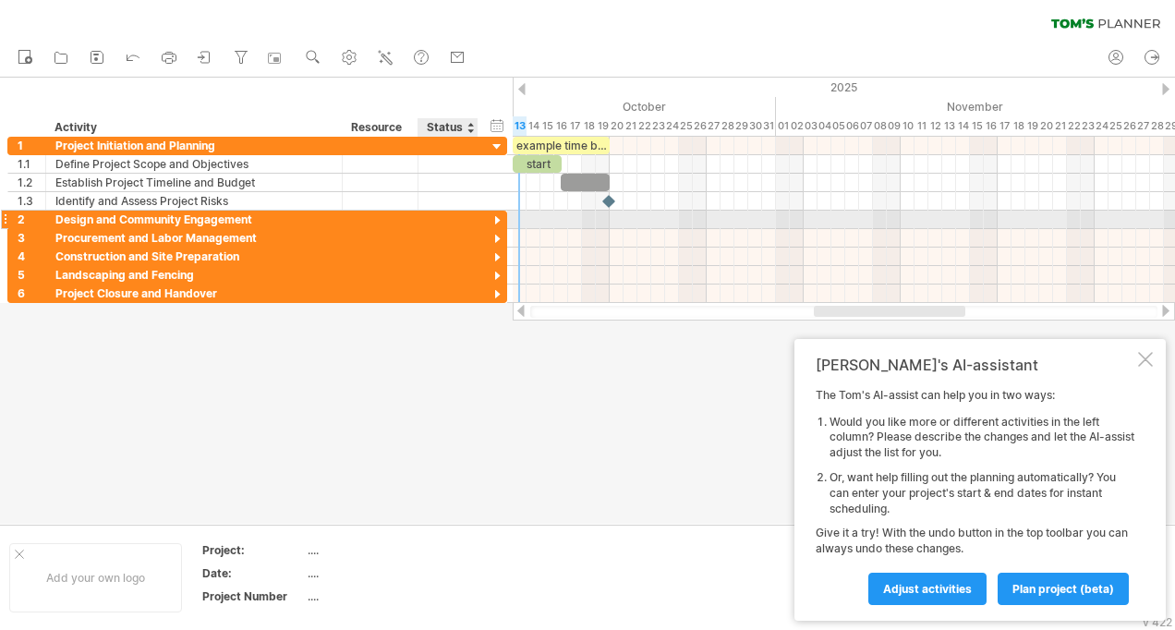
click at [499, 221] on div at bounding box center [498, 222] width 18 height 18
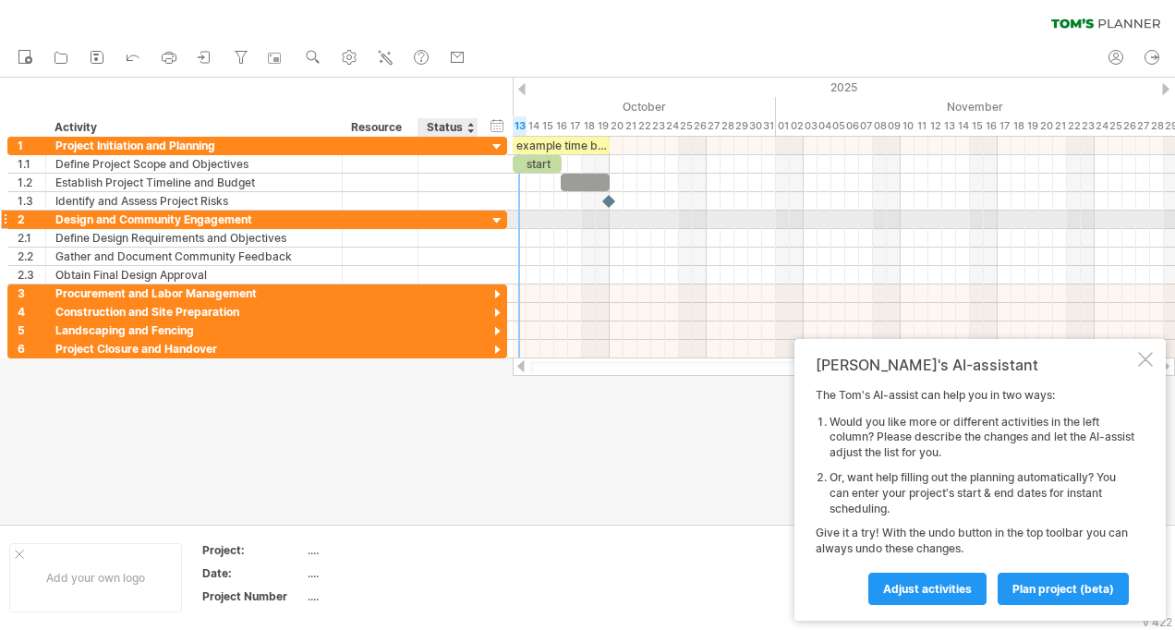
click at [499, 221] on div at bounding box center [498, 222] width 18 height 18
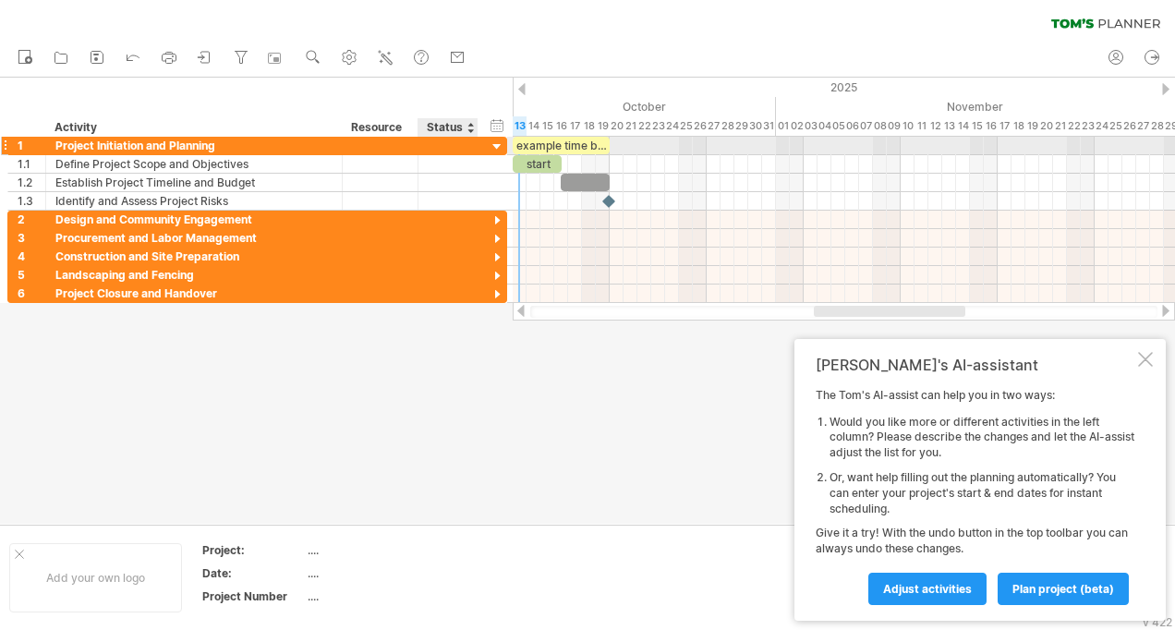
click at [492, 152] on div at bounding box center [498, 148] width 18 height 18
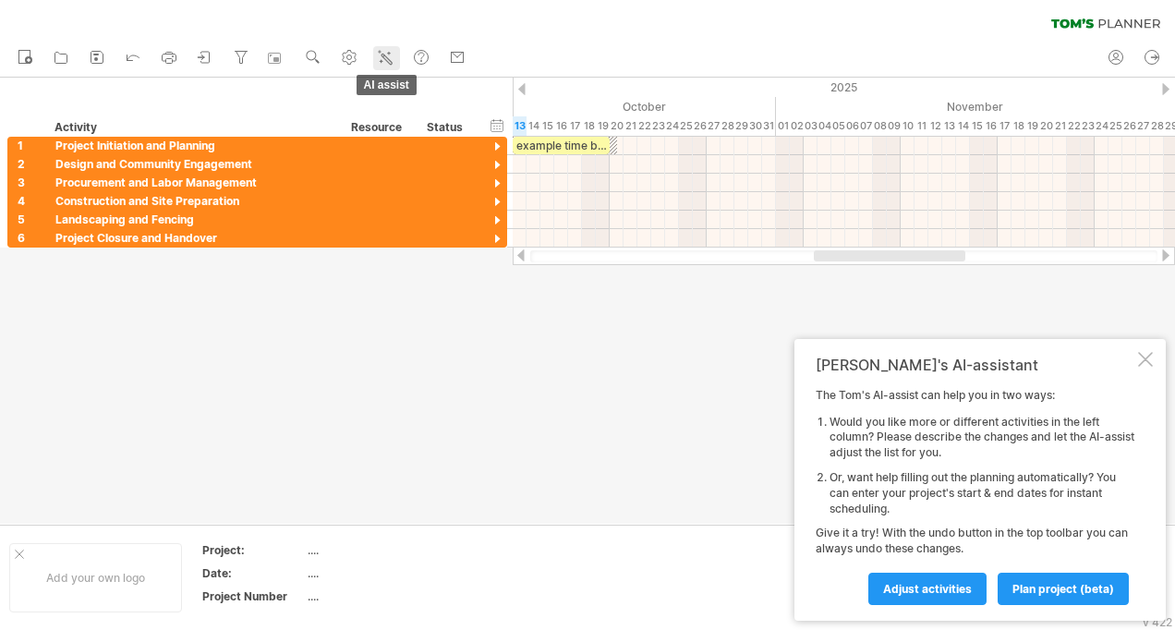
click at [397, 60] on link "AI assist" at bounding box center [386, 58] width 27 height 24
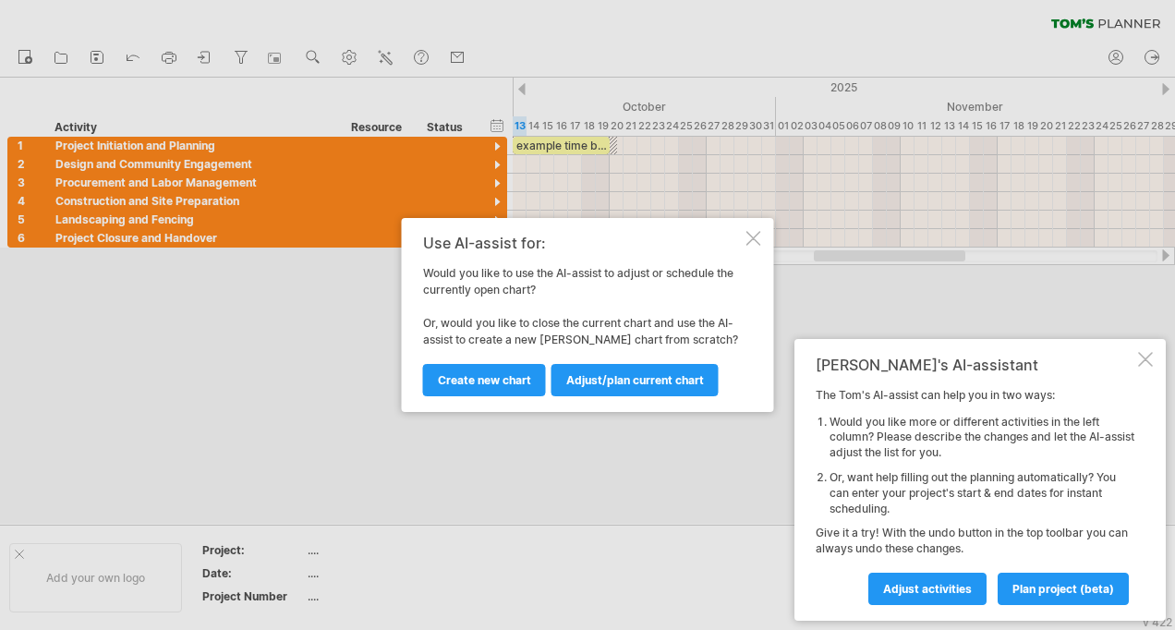
click at [658, 394] on link "Adjust/plan current chart" at bounding box center [635, 380] width 167 height 32
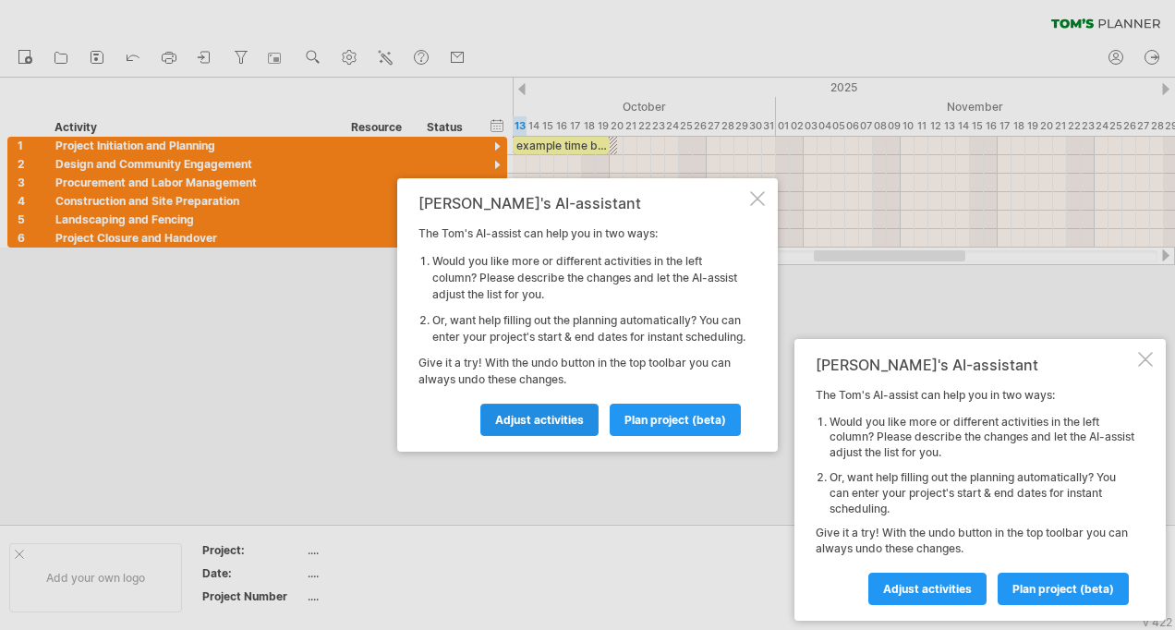
click at [560, 427] on span "Adjust activities" at bounding box center [539, 420] width 89 height 14
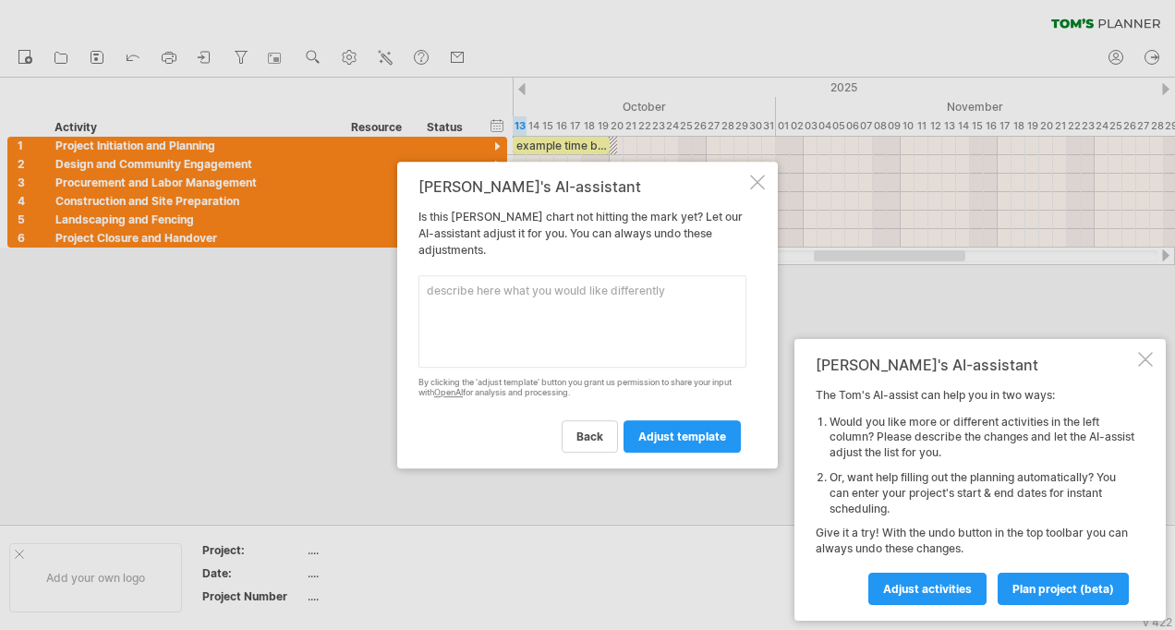
click at [558, 290] on textarea at bounding box center [583, 321] width 328 height 92
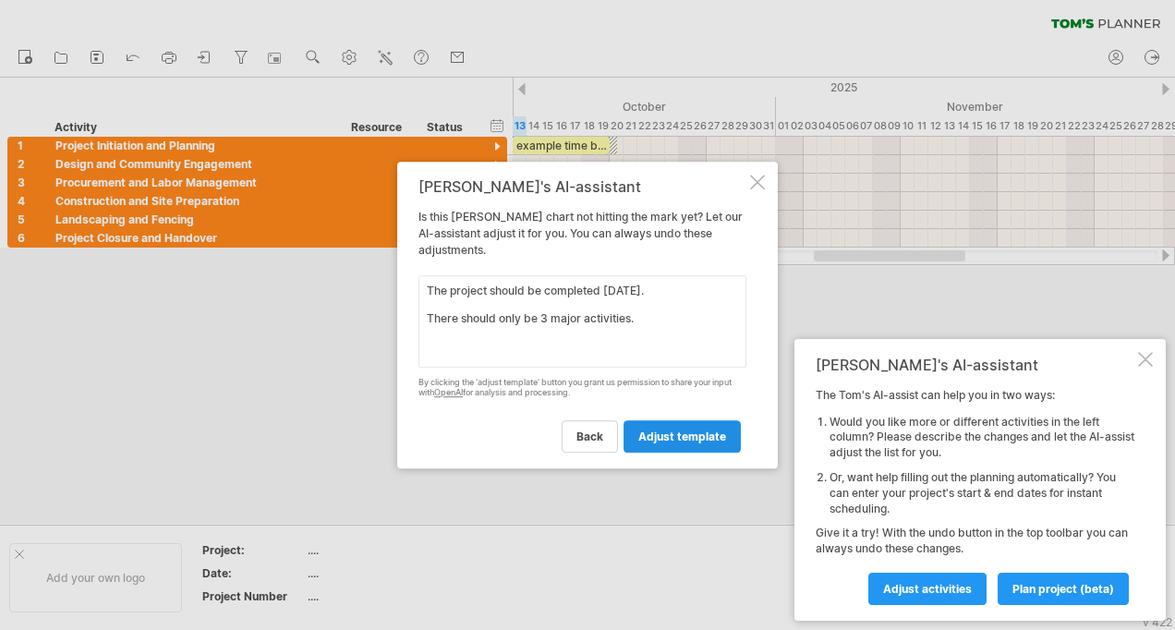
type textarea "The project should be completed [DATE]. There should only be 3 major activities."
click at [686, 434] on span "adjust template" at bounding box center [682, 437] width 88 height 14
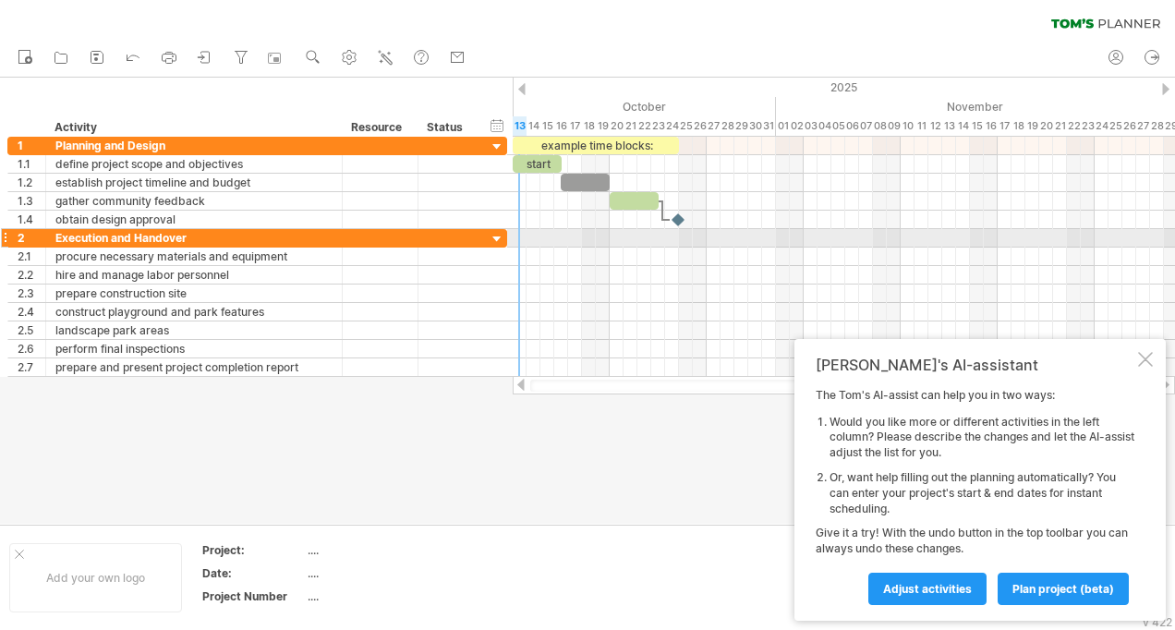
click at [499, 237] on div at bounding box center [498, 240] width 18 height 18
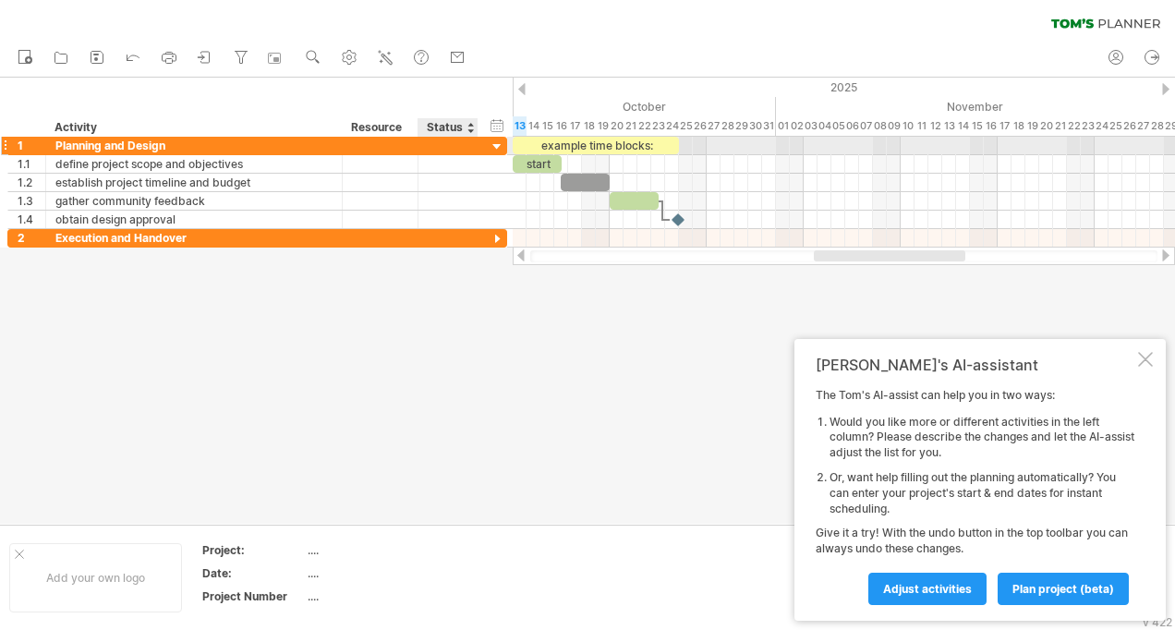
click at [497, 145] on div at bounding box center [498, 148] width 18 height 18
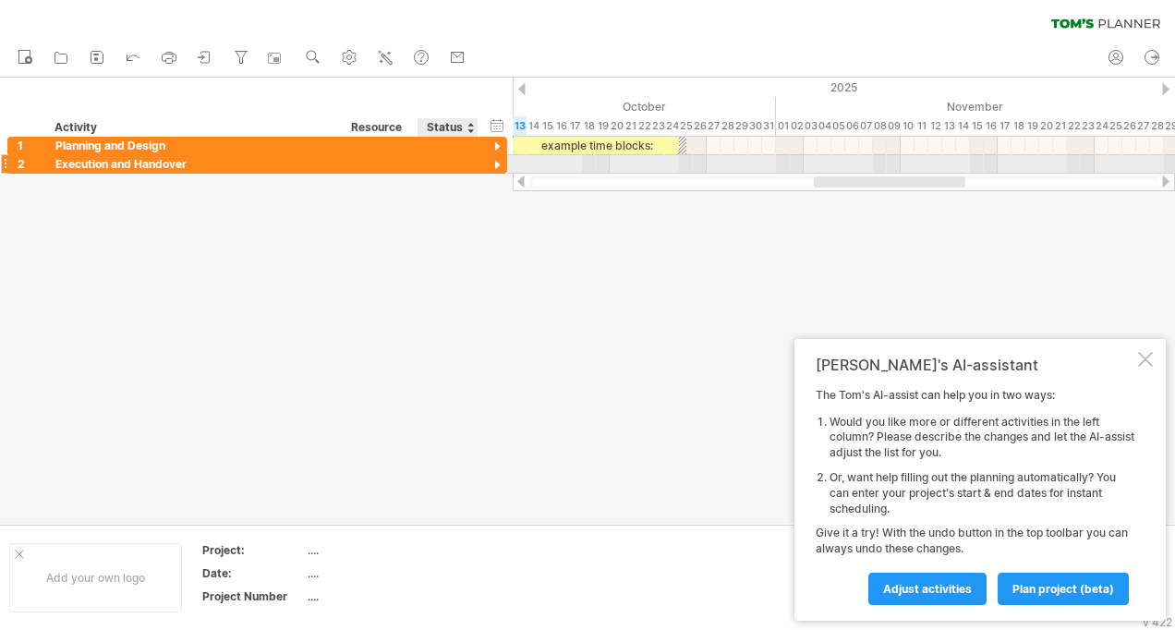
click at [501, 161] on div at bounding box center [498, 166] width 18 height 18
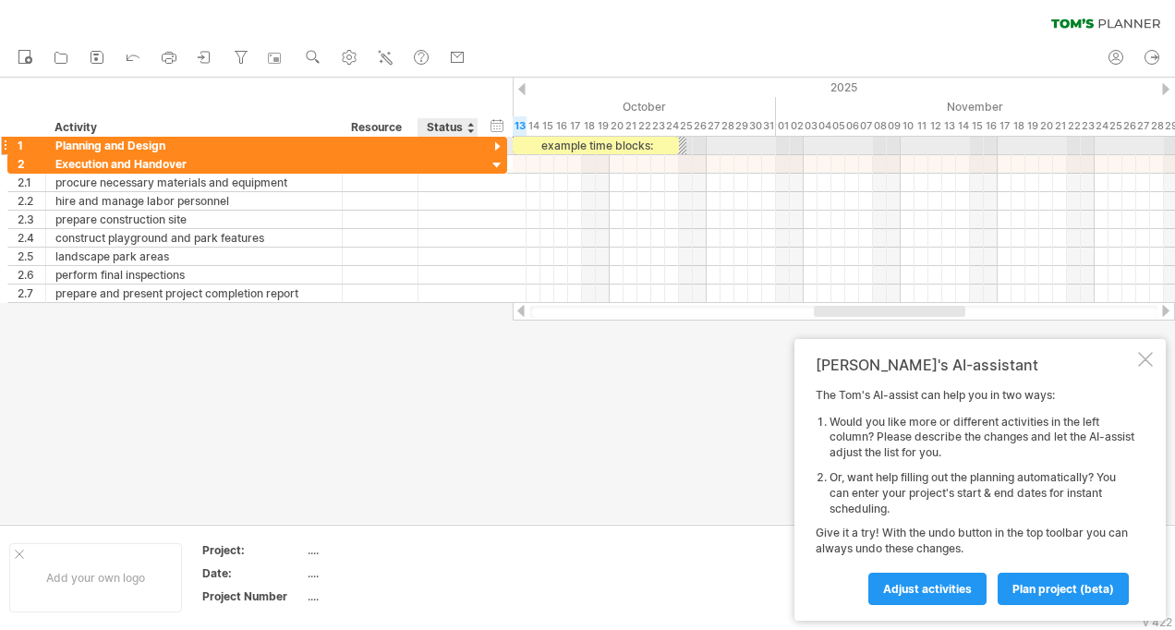
click at [497, 140] on div at bounding box center [498, 148] width 18 height 18
